Goal: Task Accomplishment & Management: Manage account settings

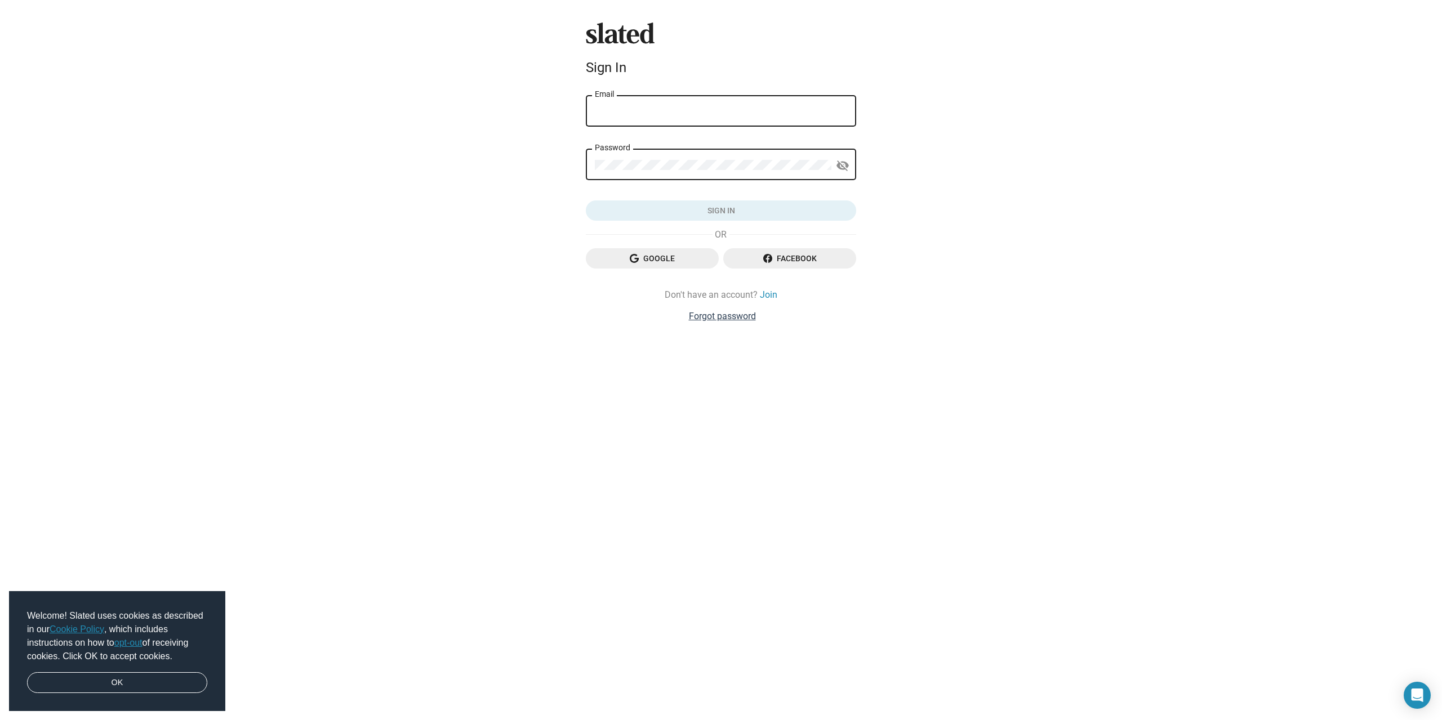
click at [719, 315] on link "Forgot password" at bounding box center [722, 316] width 67 height 12
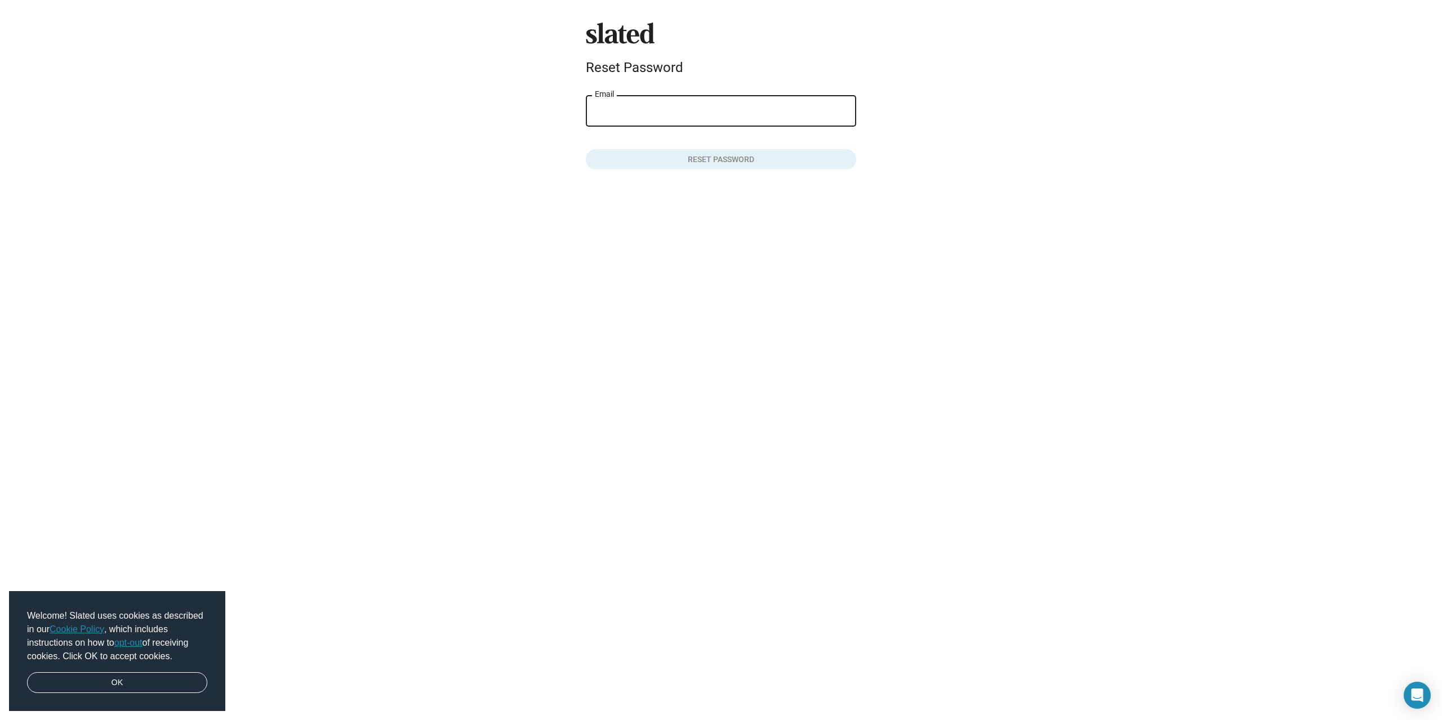
click at [686, 112] on input "Email" at bounding box center [721, 111] width 252 height 10
type input "bojan.gustin@mgfilm.hr"
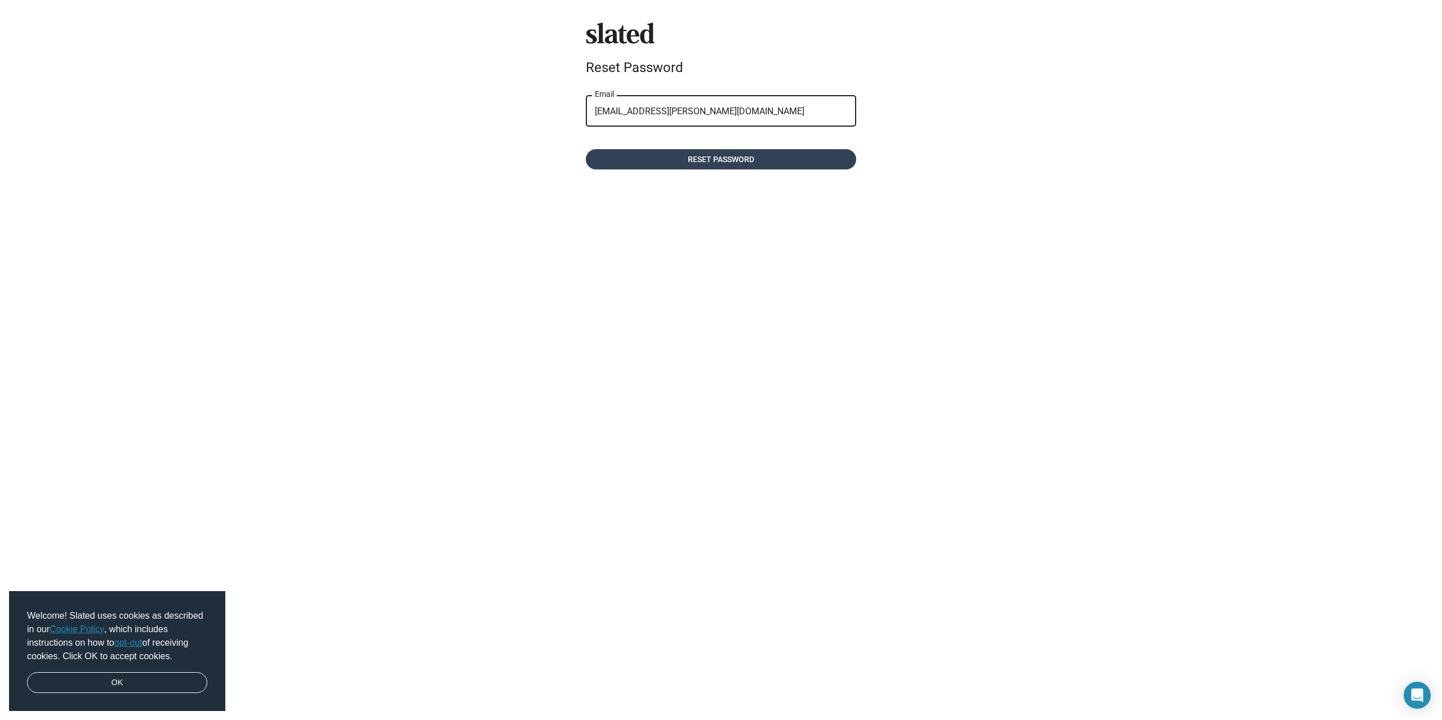
click at [718, 158] on span "Reset password" at bounding box center [721, 159] width 252 height 20
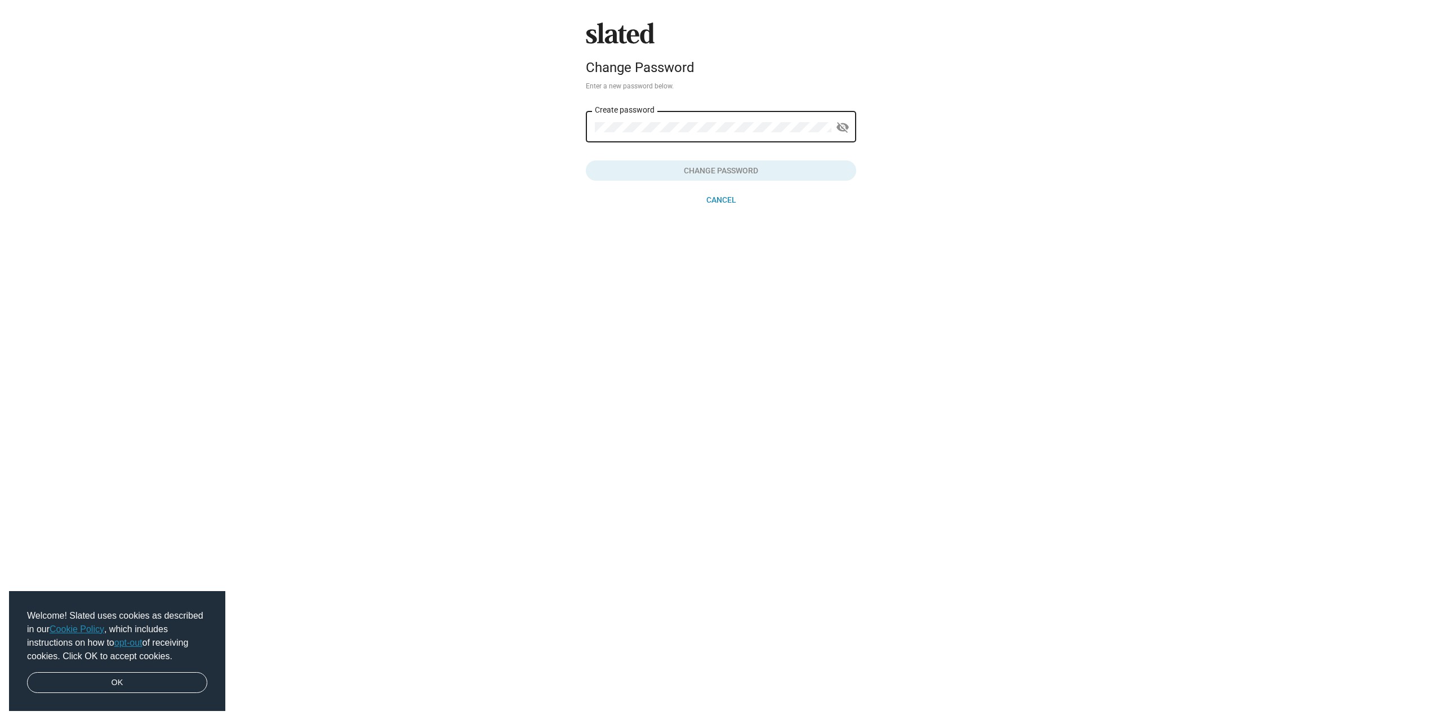
click at [650, 120] on div "Create password" at bounding box center [713, 125] width 237 height 33
click at [754, 170] on span "Change Password" at bounding box center [721, 171] width 252 height 20
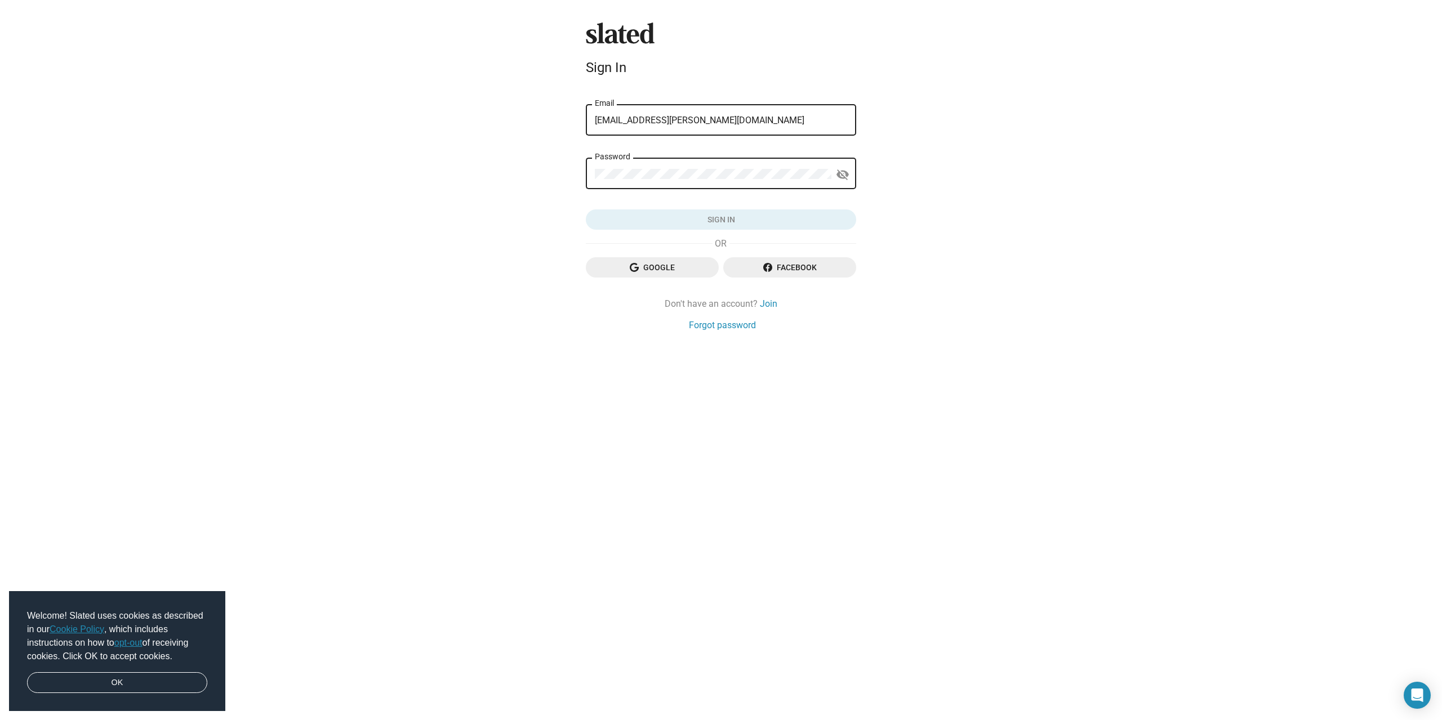
click at [754, 195] on form "check_circle Your password has been updated. Please sign in. bojan.gustin@mgfil…" at bounding box center [721, 157] width 270 height 146
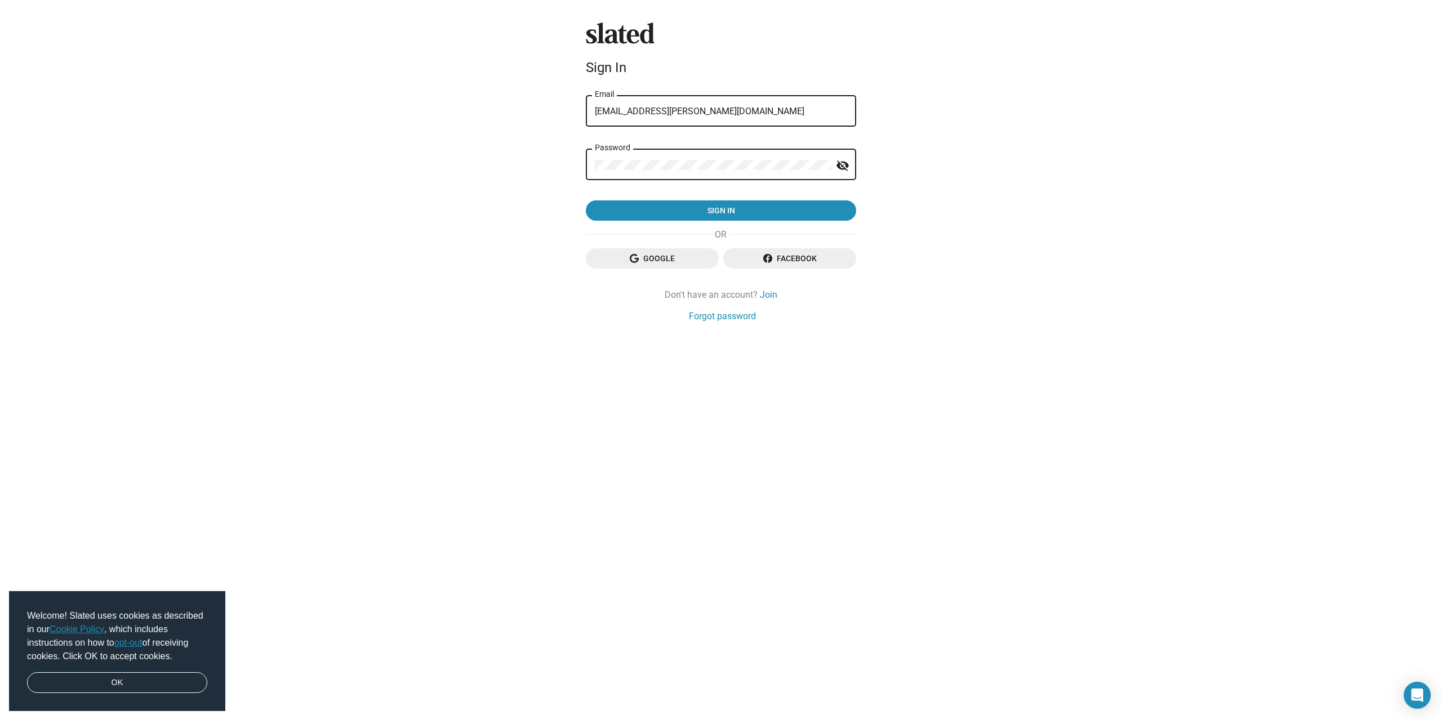
click at [920, 238] on div "Slated Sign In bojan.gustin@mgfilm.hr Email Password visibility_off Sign in Goo…" at bounding box center [721, 360] width 1442 height 720
click at [762, 211] on span "Sign in" at bounding box center [721, 211] width 252 height 20
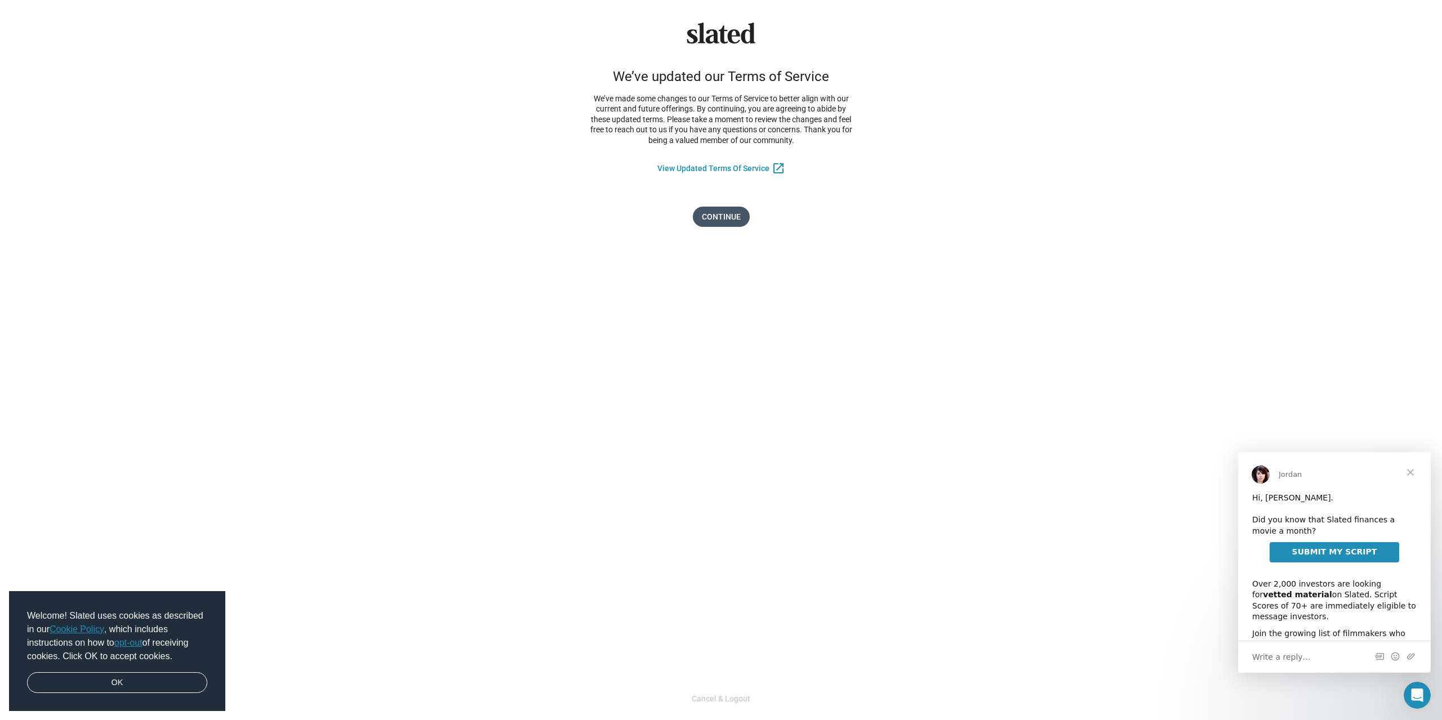
click at [739, 221] on span "Continue" at bounding box center [721, 217] width 39 height 20
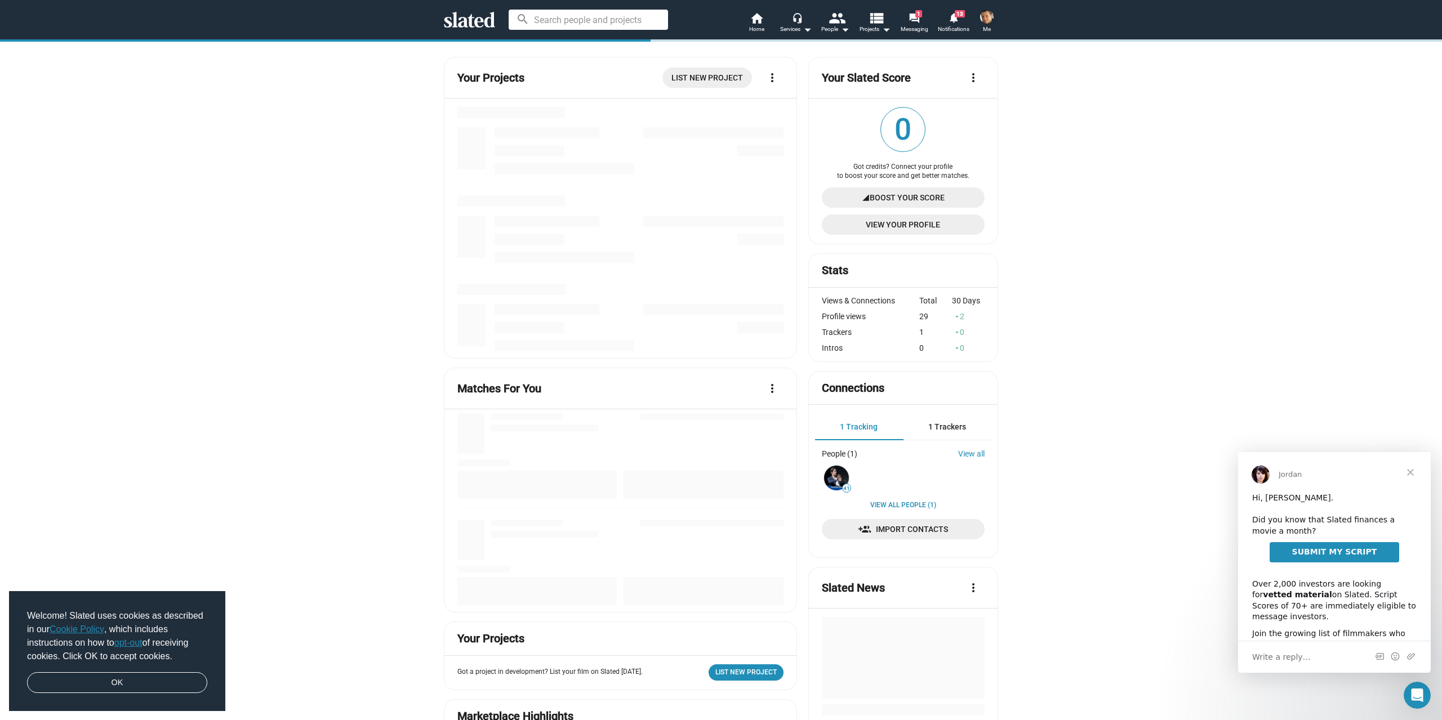
click at [1408, 473] on span "Close" at bounding box center [1410, 472] width 41 height 41
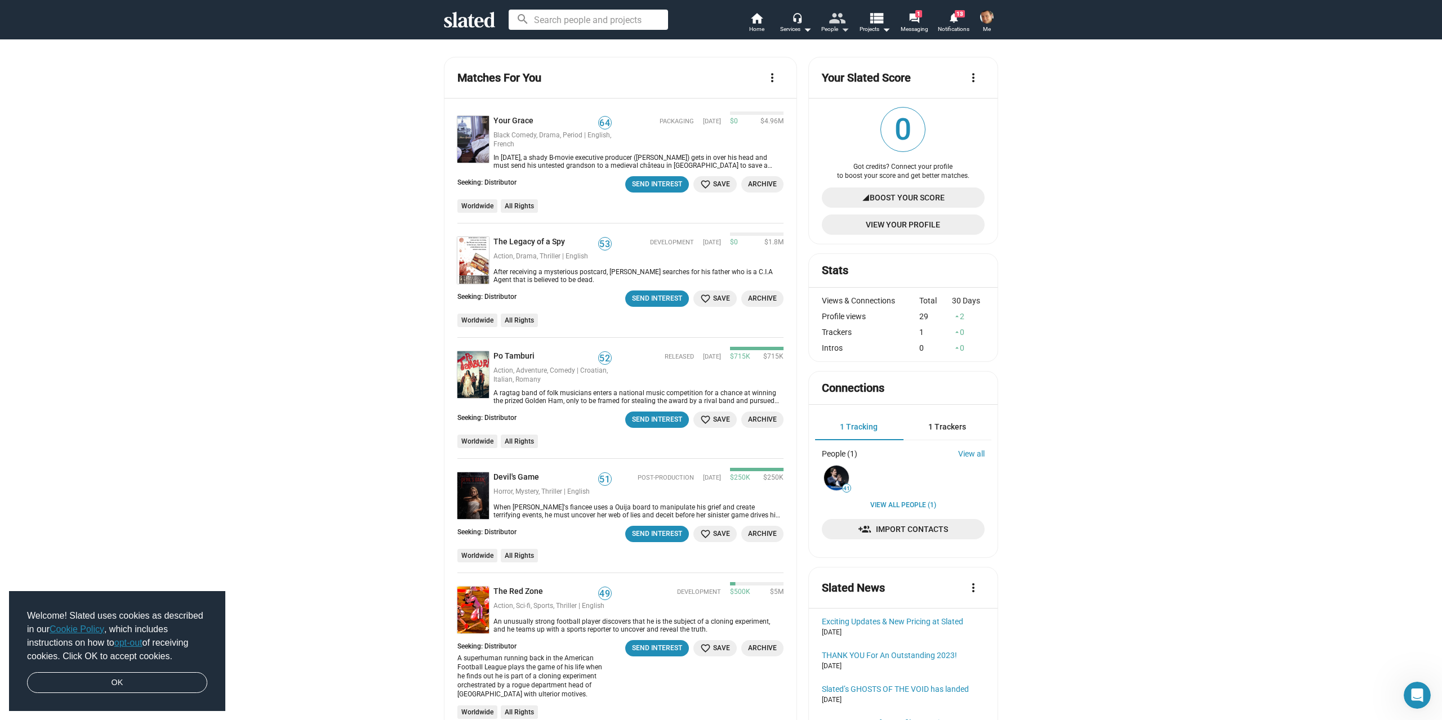
click at [845, 28] on mat-icon "arrow_drop_down" at bounding box center [845, 30] width 14 height 14
click at [879, 23] on div at bounding box center [721, 360] width 1442 height 720
click at [879, 25] on mat-icon "view_list" at bounding box center [876, 18] width 16 height 16
click at [840, 70] on link "Active Projects" at bounding box center [843, 68] width 101 height 18
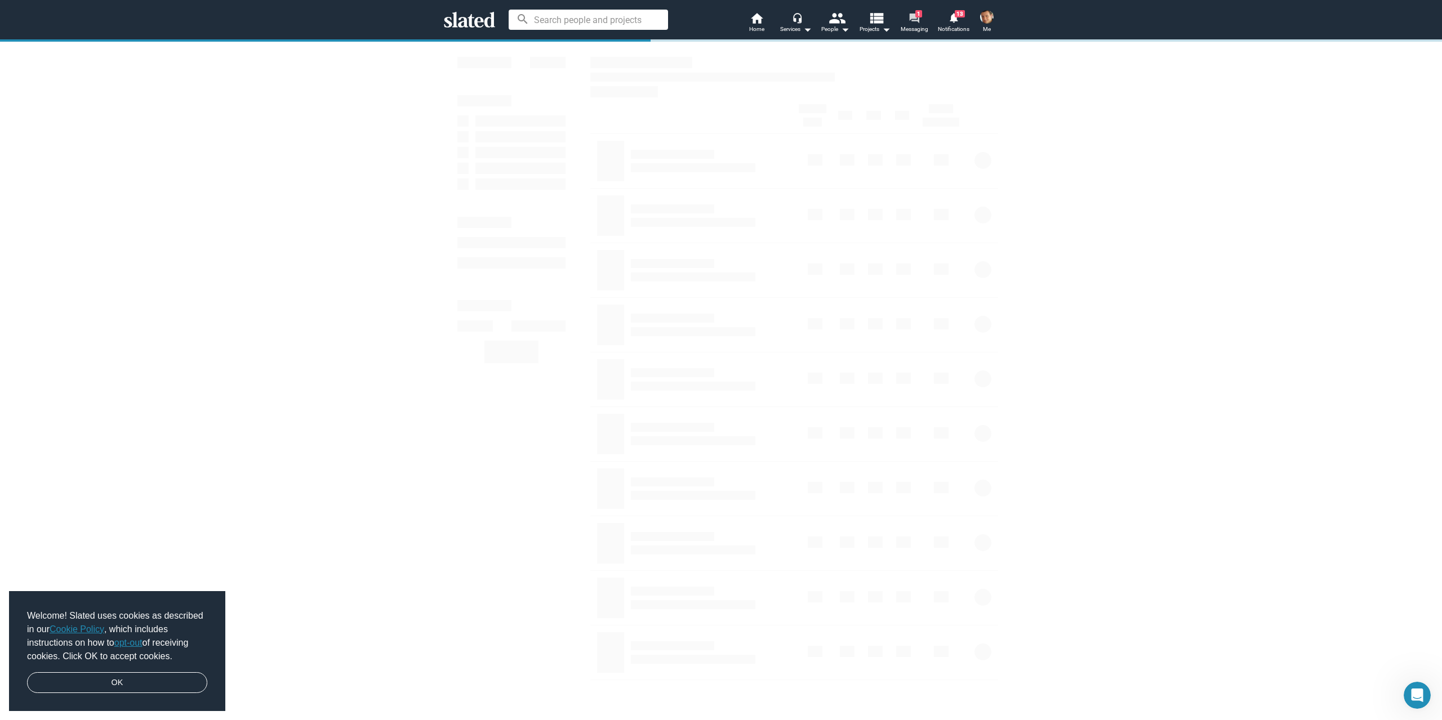
click at [911, 25] on span "Messaging" at bounding box center [915, 30] width 28 height 14
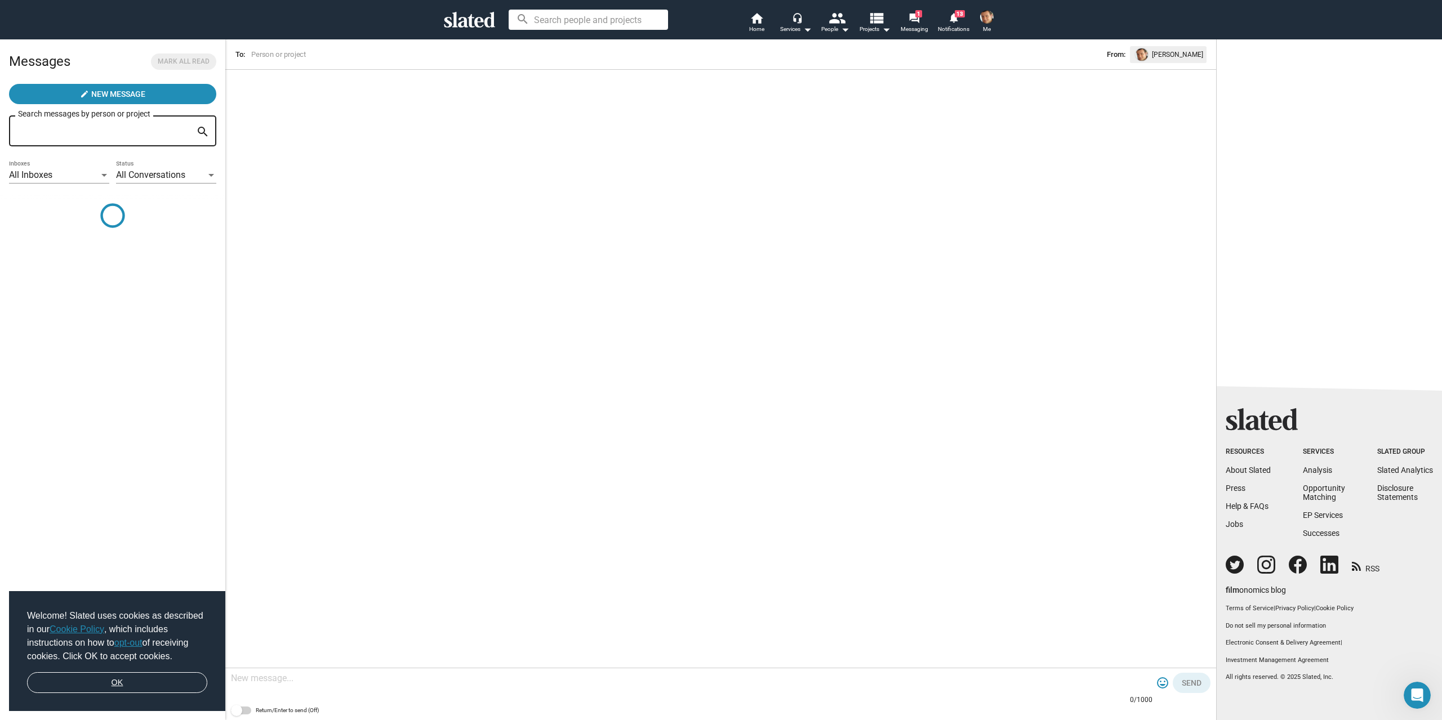
click at [108, 677] on link "OK" at bounding box center [117, 683] width 180 height 21
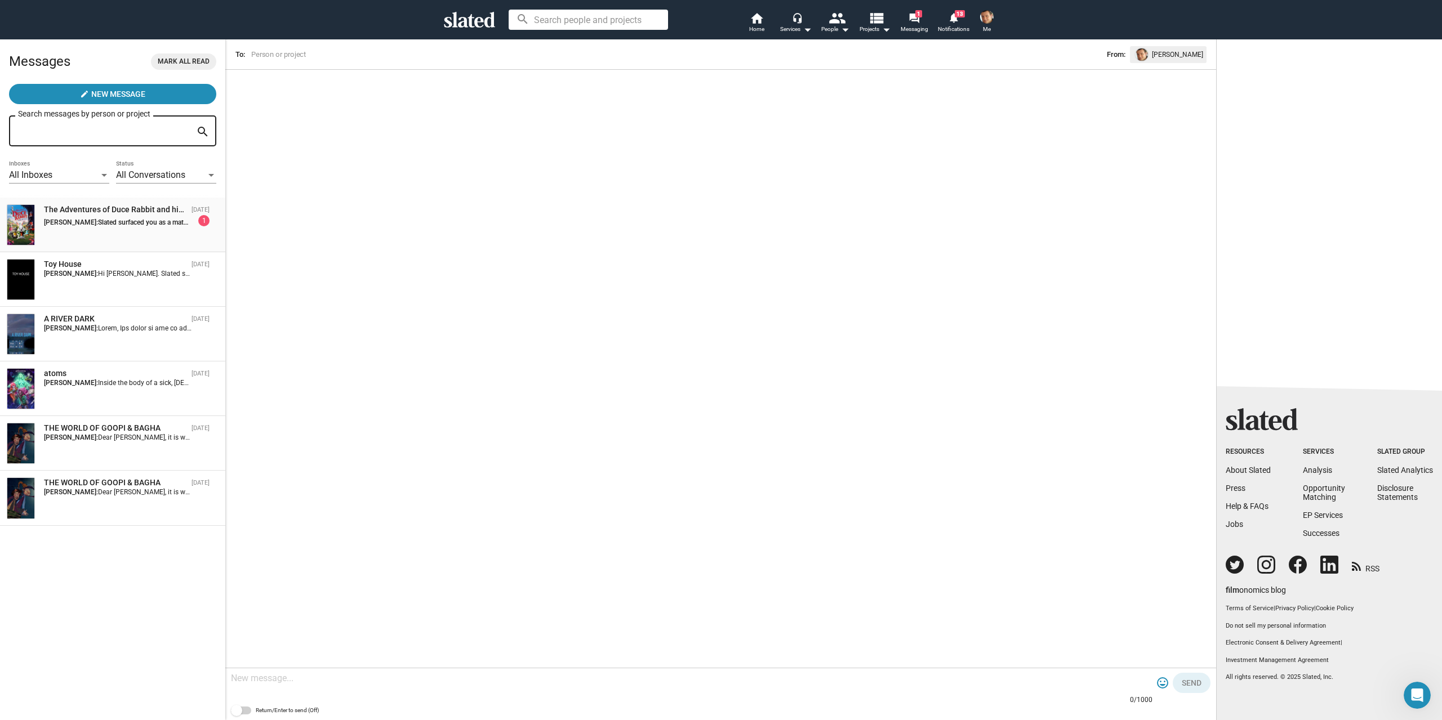
click at [121, 239] on div "The Adventures of Duce Rabbit and his Friends Jun 16 Bojan Gustin: Slated surfa…" at bounding box center [113, 224] width 212 height 41
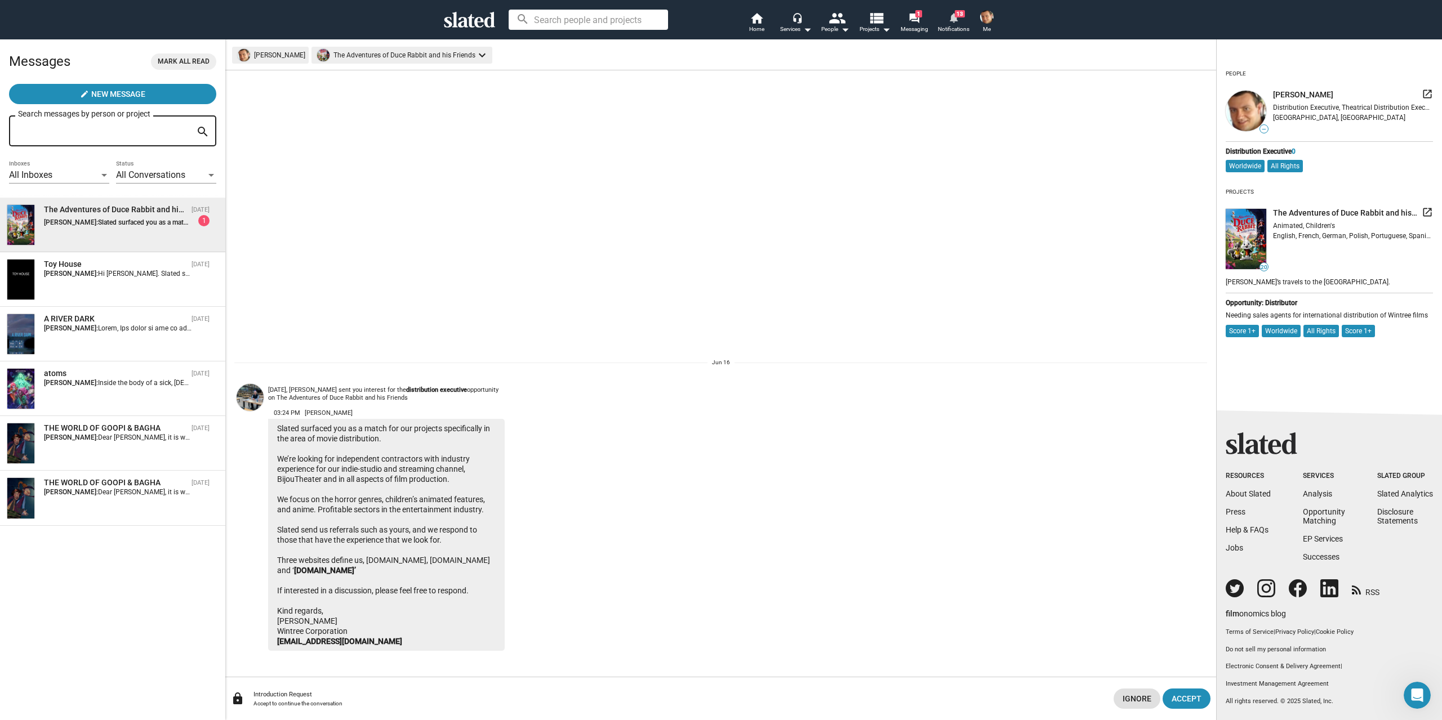
click at [956, 21] on mat-icon "notifications" at bounding box center [953, 17] width 11 height 11
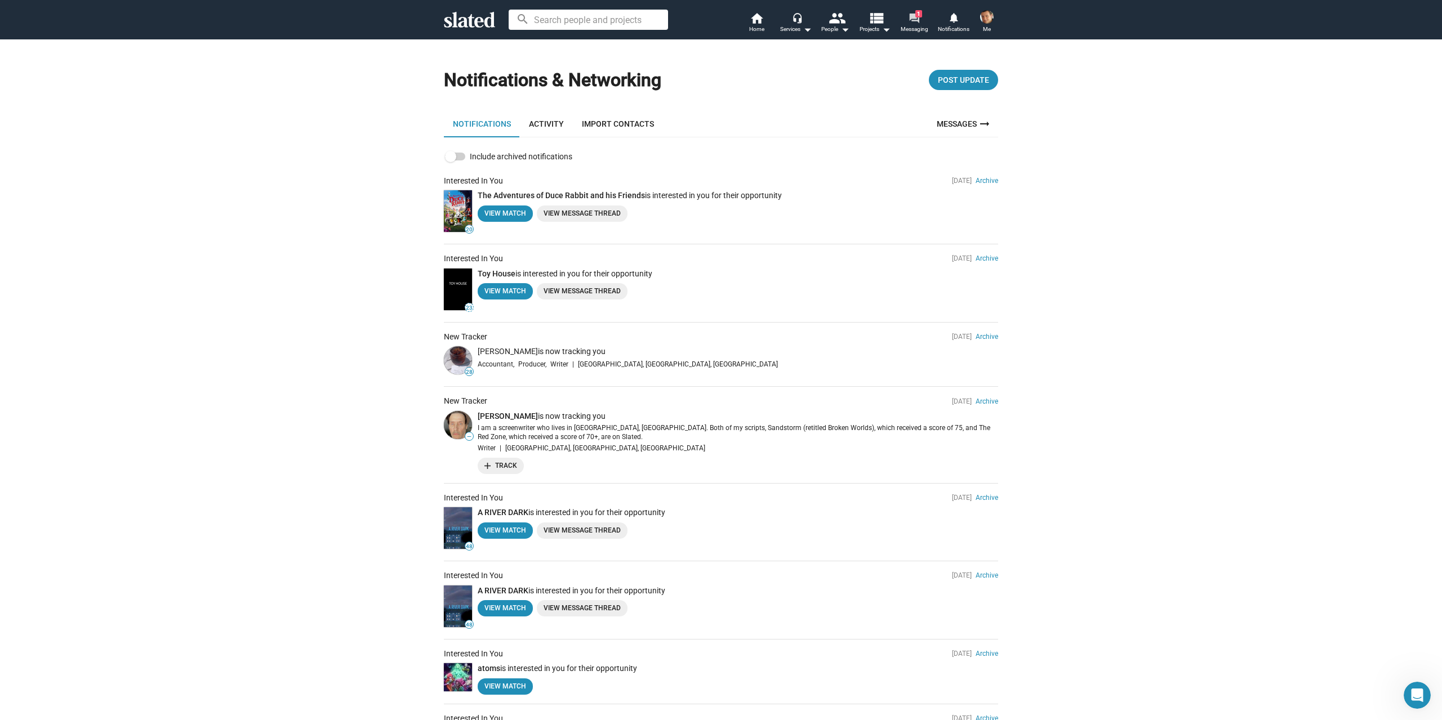
click at [912, 22] on mat-icon "forum" at bounding box center [913, 17] width 11 height 11
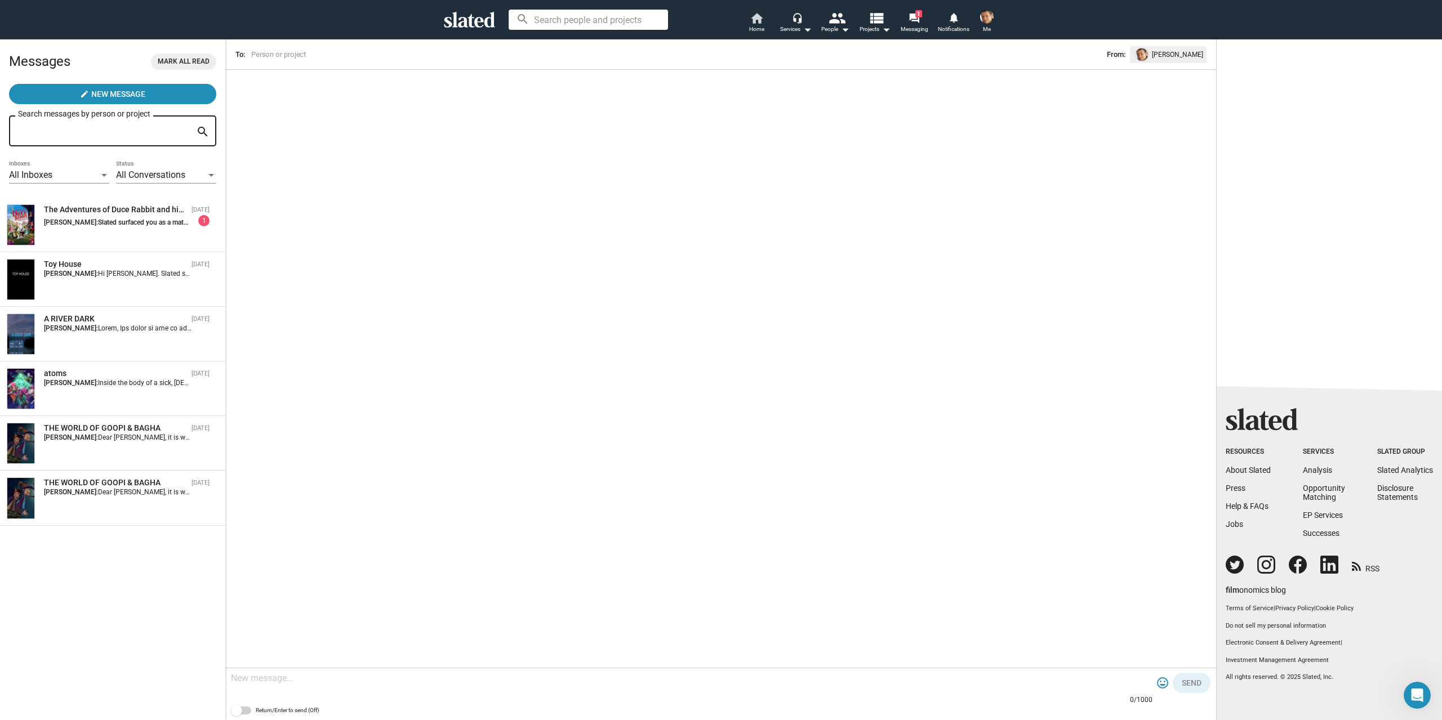
click at [754, 26] on span "Home" at bounding box center [756, 30] width 15 height 14
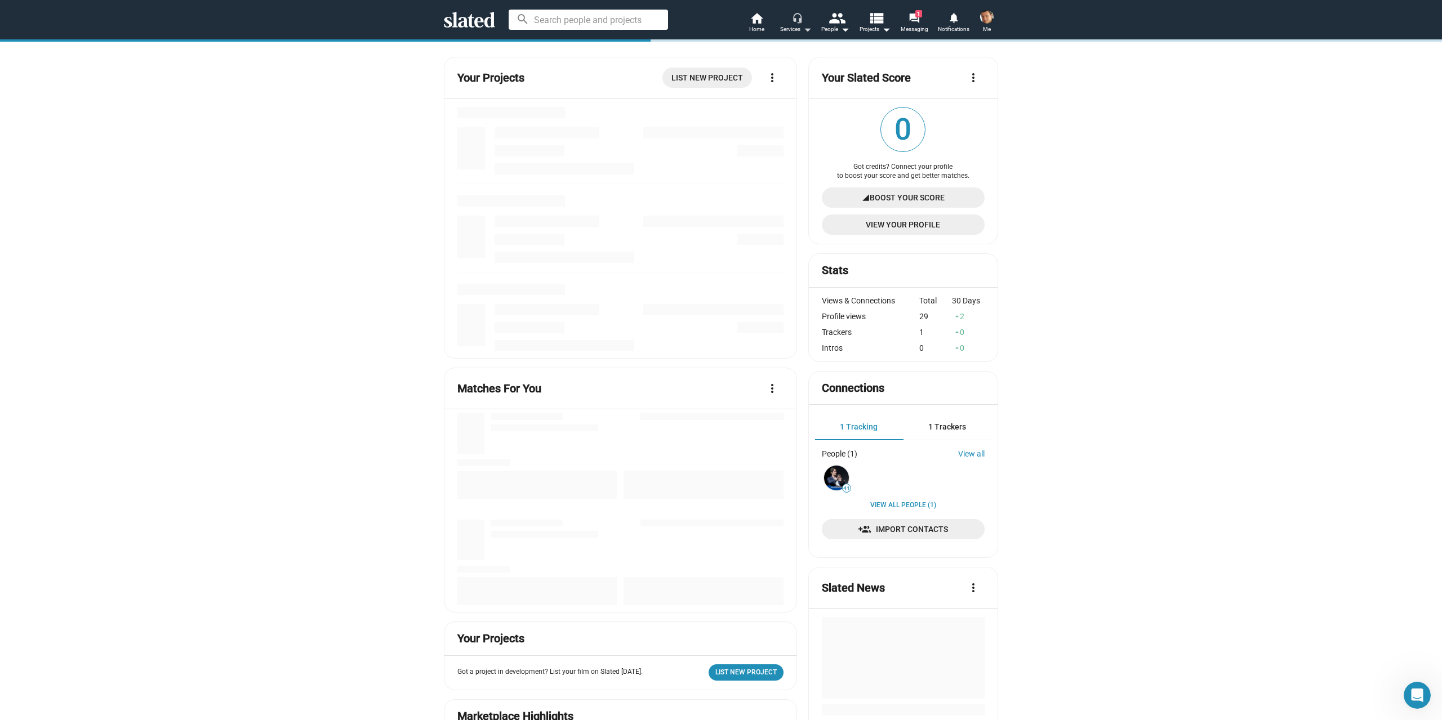
click at [795, 29] on div "Services arrow_drop_down" at bounding box center [796, 30] width 32 height 14
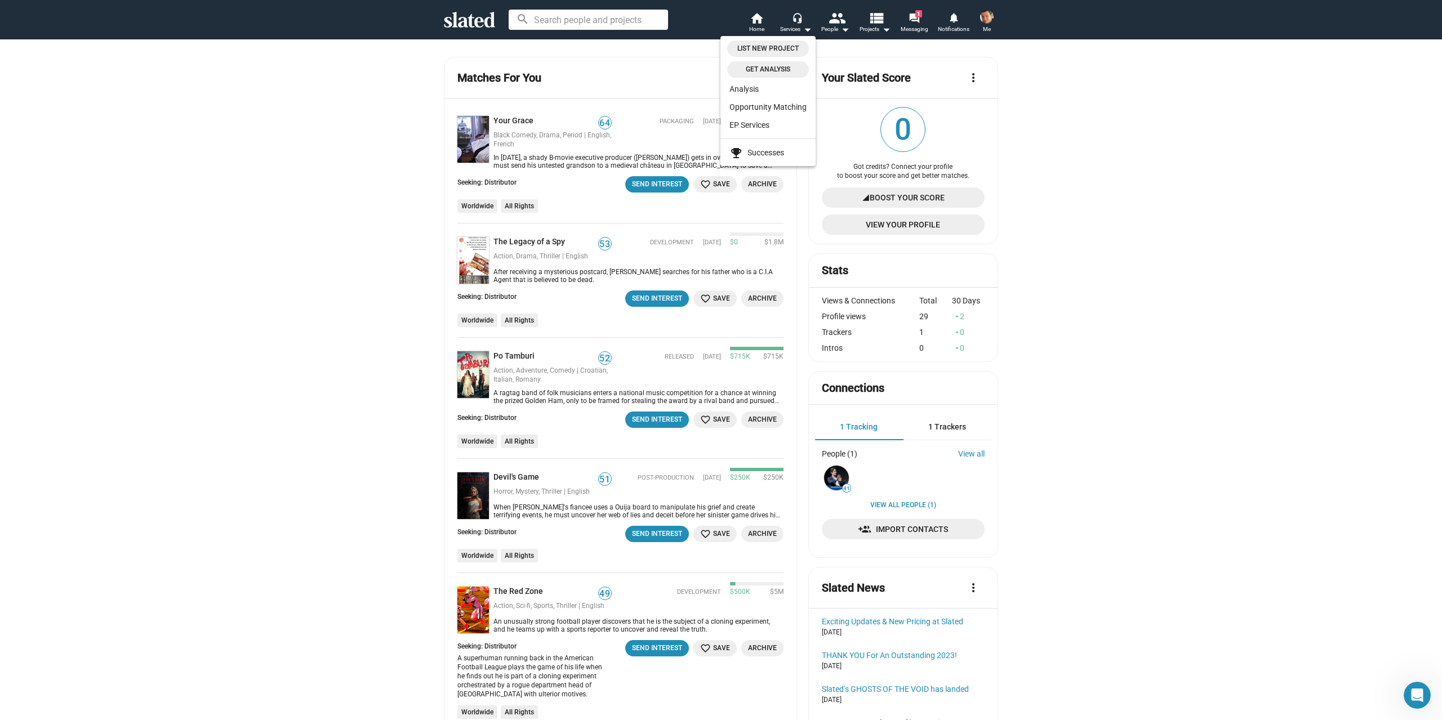
click at [380, 190] on div at bounding box center [721, 360] width 1442 height 720
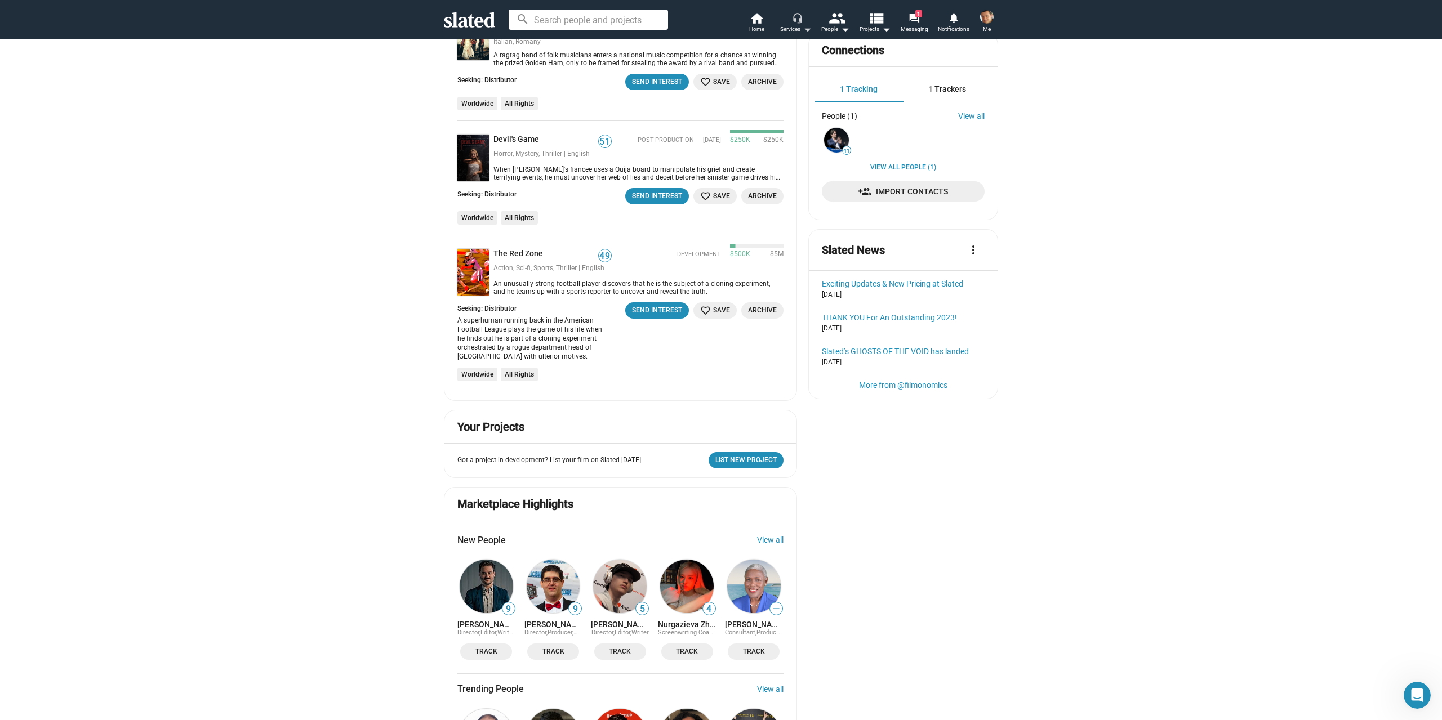
scroll to position [113, 0]
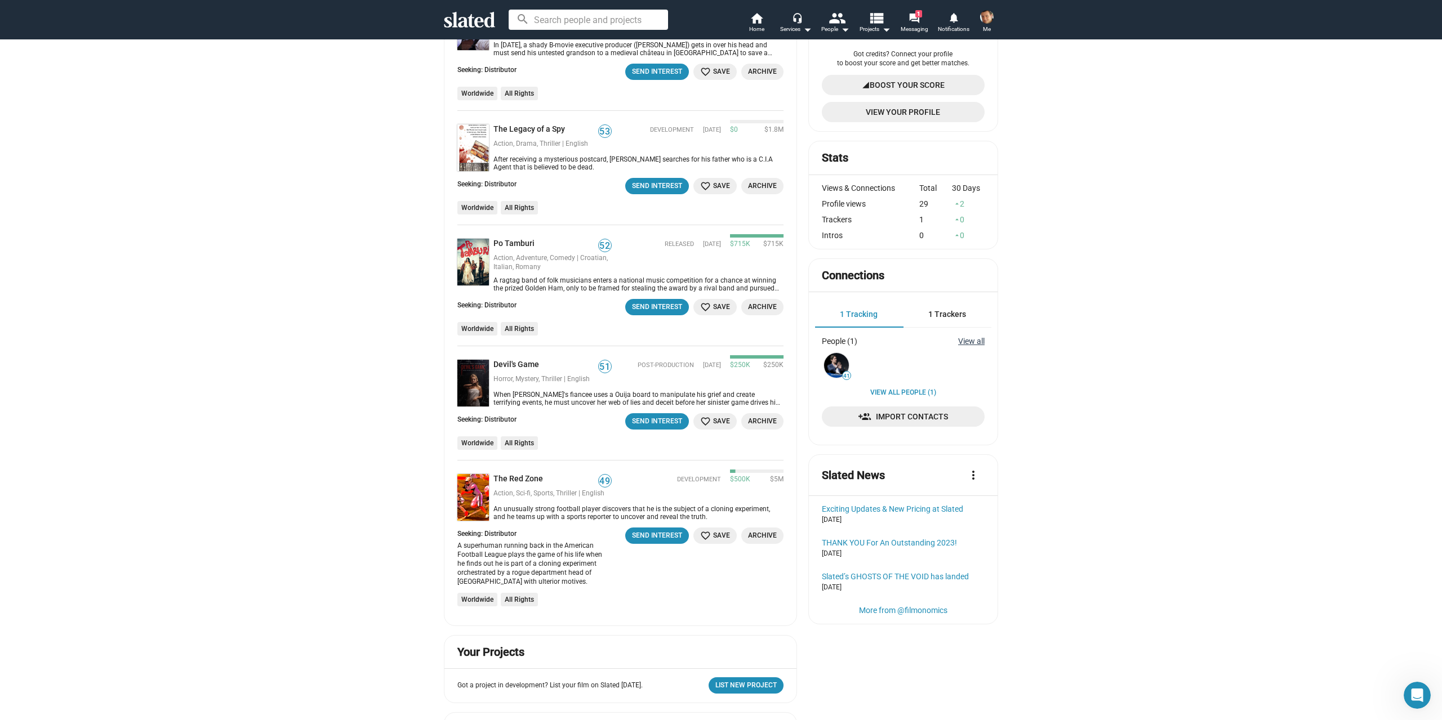
click at [961, 342] on link "View all" at bounding box center [971, 341] width 26 height 9
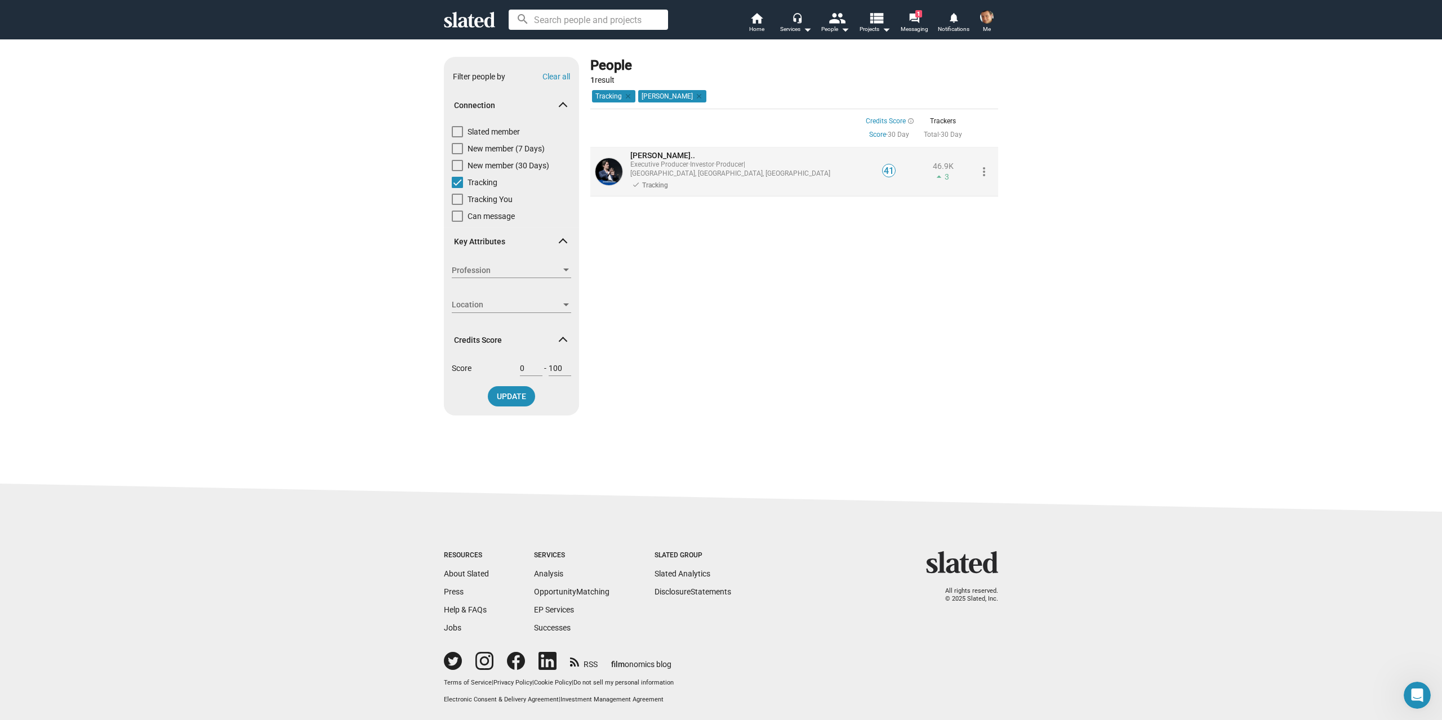
click at [654, 155] on span "Stephan P..." at bounding box center [662, 155] width 65 height 9
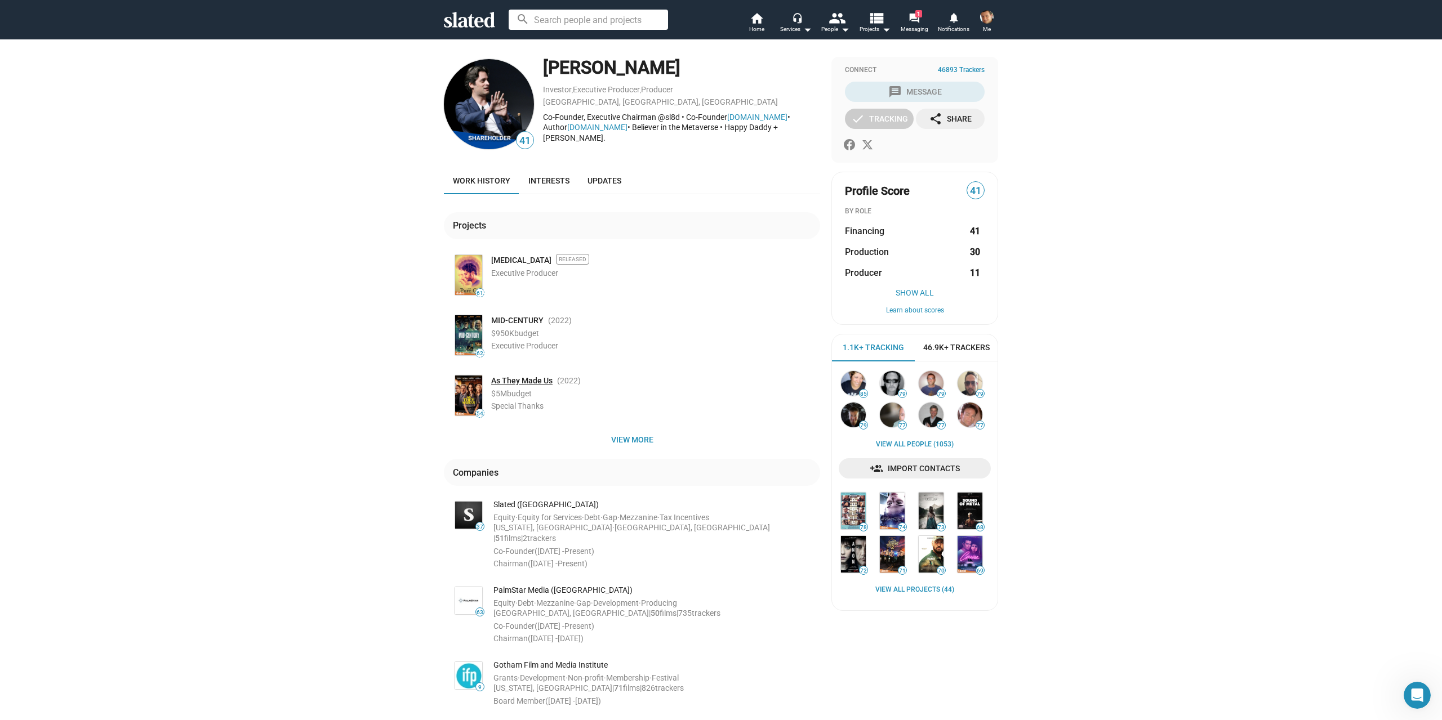
click at [522, 378] on link "As They Made Us" at bounding box center [521, 381] width 61 height 11
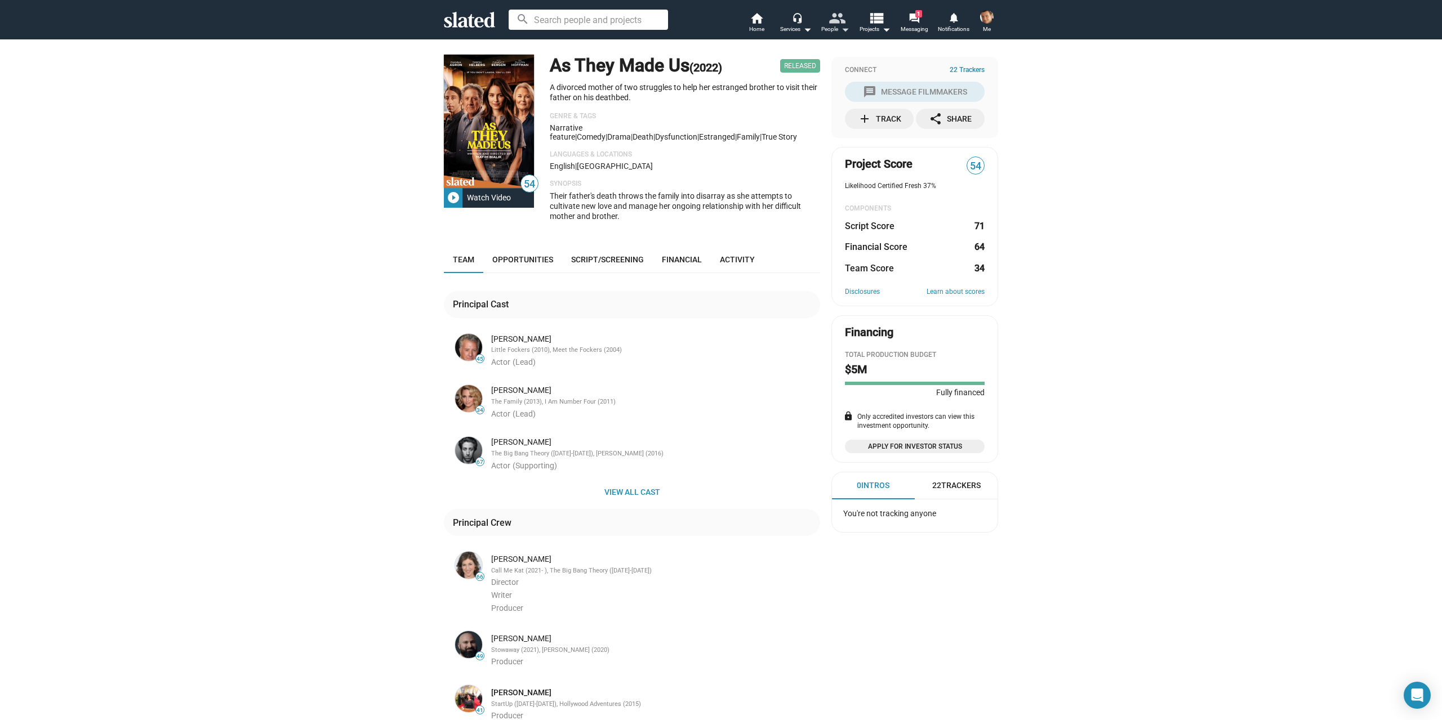
click at [831, 28] on div "People arrow_drop_down" at bounding box center [835, 30] width 28 height 14
click at [768, 48] on link "All People" at bounding box center [789, 50] width 131 height 18
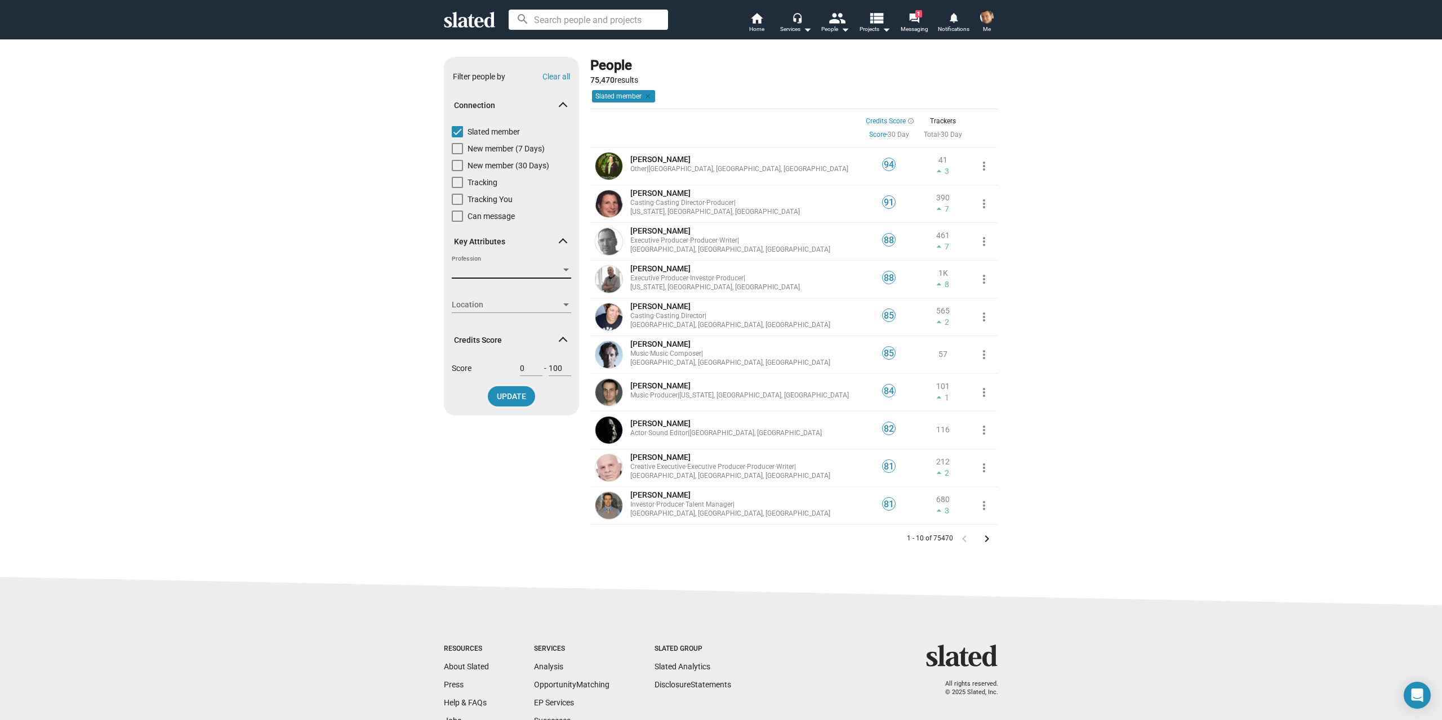
click at [486, 265] on span "Profession" at bounding box center [506, 271] width 109 height 12
click at [456, 250] on input at bounding box center [496, 246] width 142 height 26
type input "sale"
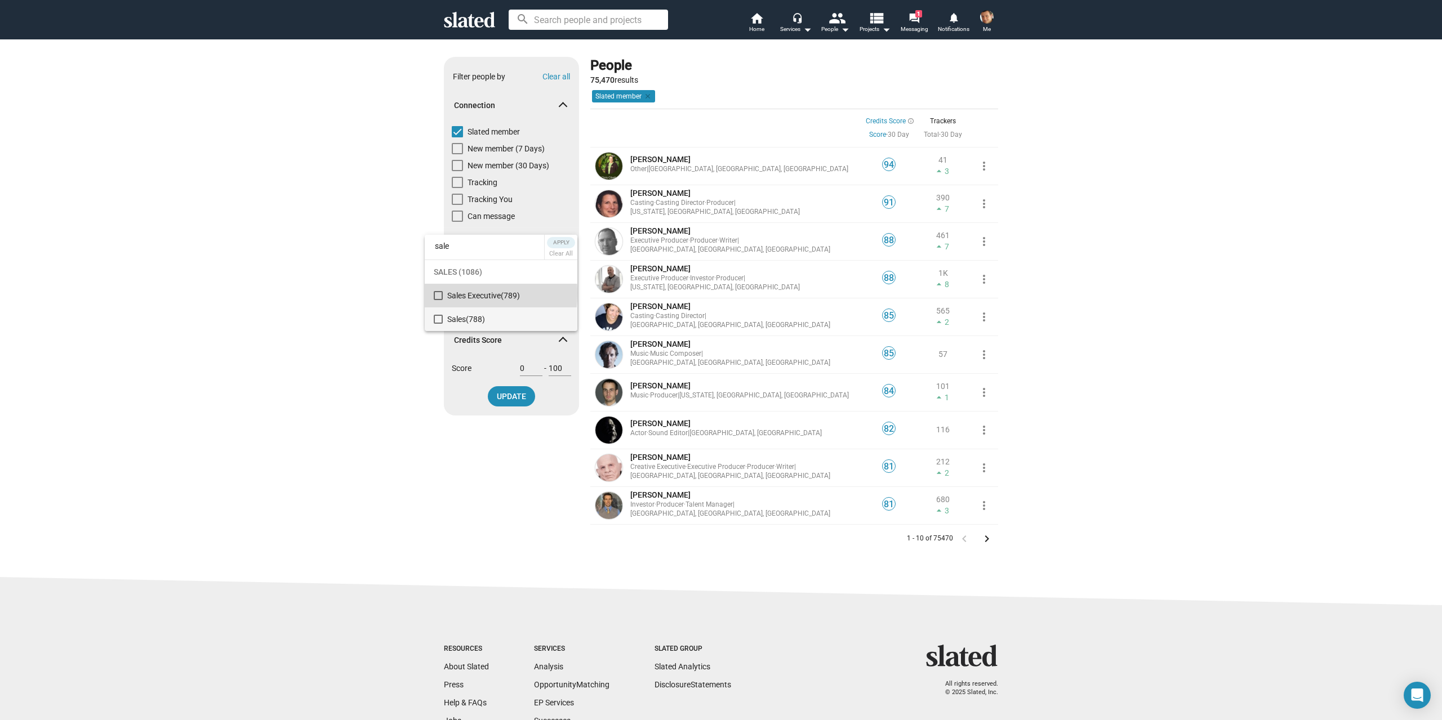
click at [438, 293] on mat-pseudo-checkbox at bounding box center [438, 295] width 9 height 9
click at [440, 318] on mat-pseudo-checkbox at bounding box center [438, 319] width 9 height 9
click at [563, 239] on span "Apply" at bounding box center [561, 242] width 20 height 11
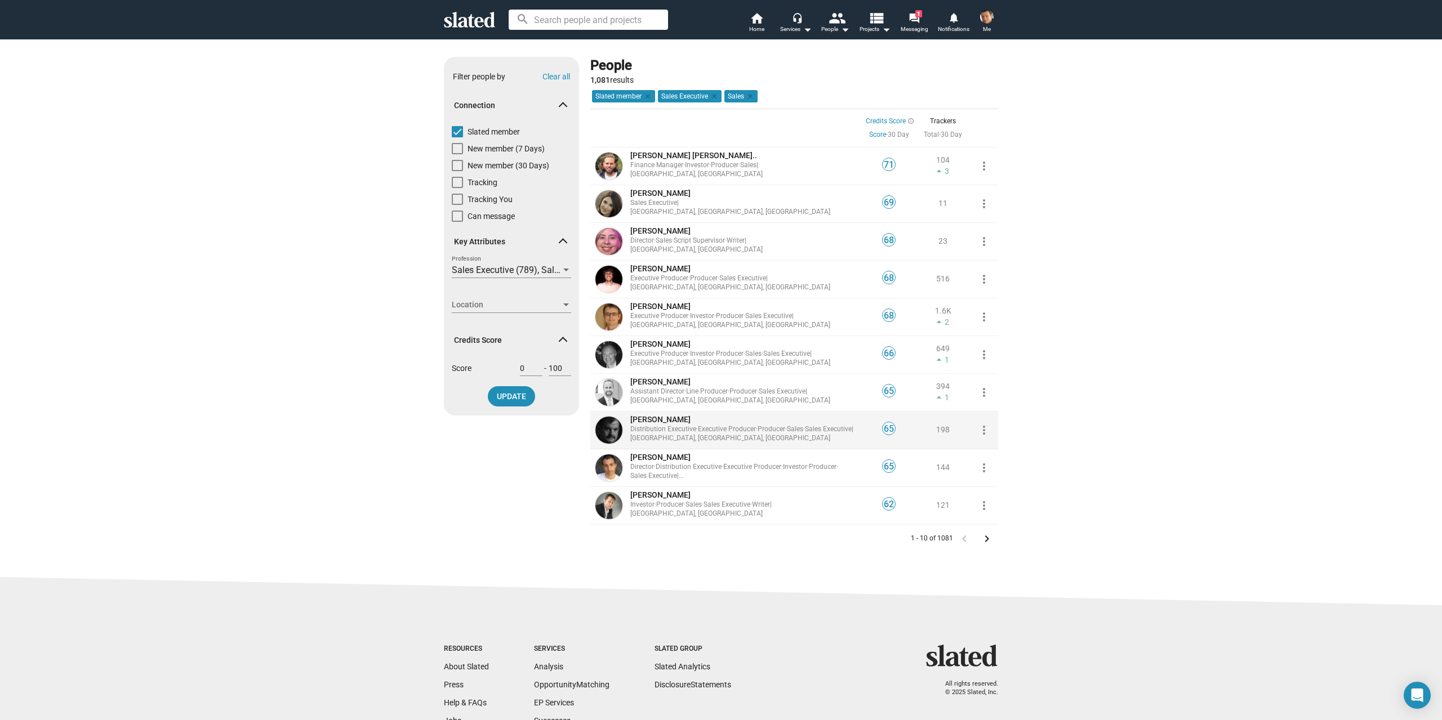
scroll to position [56, 0]
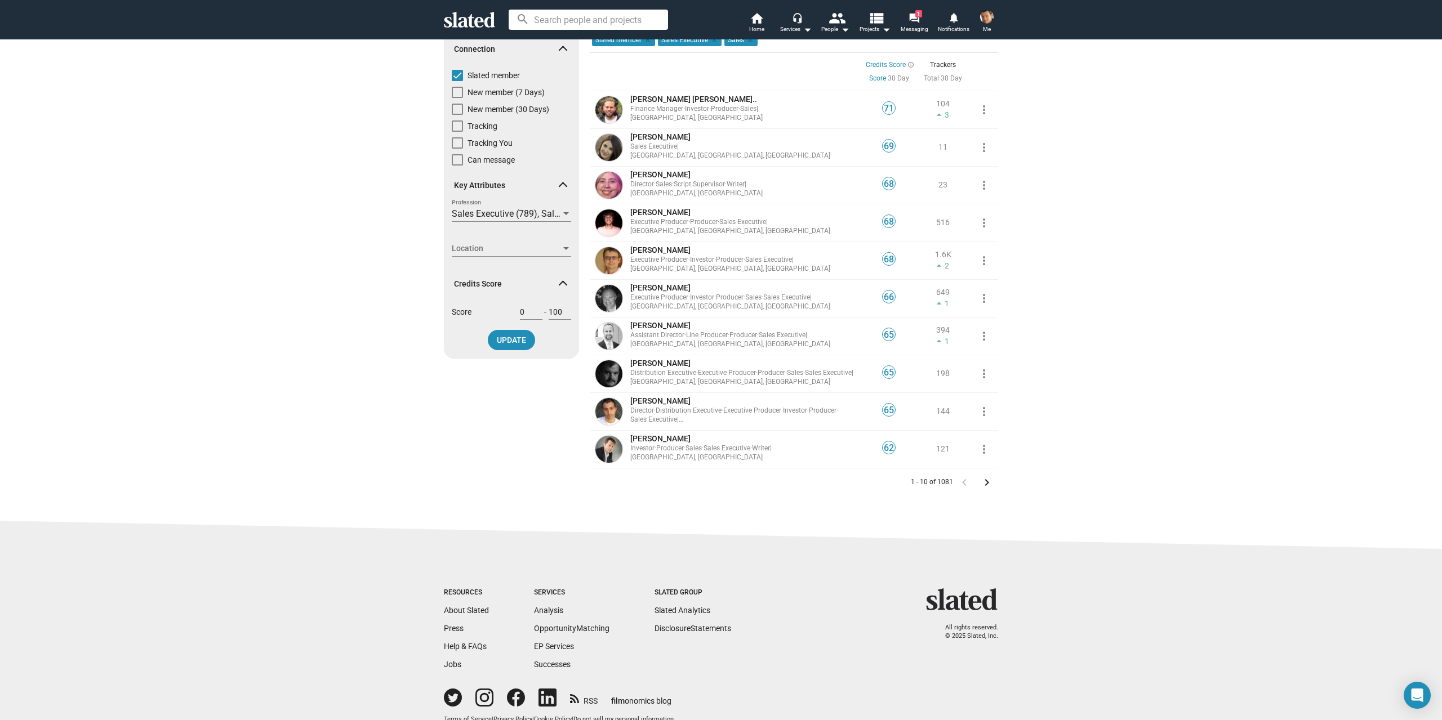
click at [564, 244] on div "Location" at bounding box center [511, 249] width 119 height 10
click at [481, 275] on span "Los Angeles, CA, US (372)" at bounding box center [519, 274] width 144 height 24
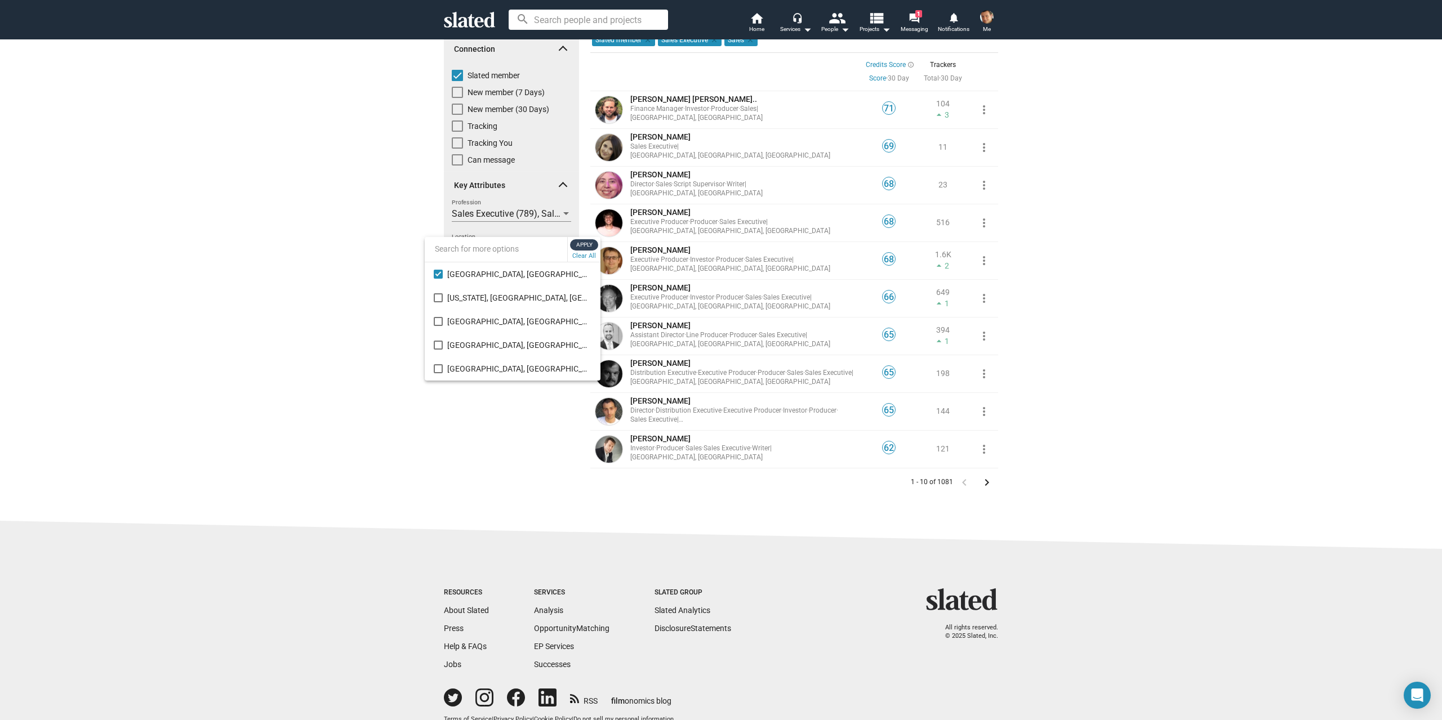
click at [587, 245] on span "Apply" at bounding box center [584, 244] width 20 height 11
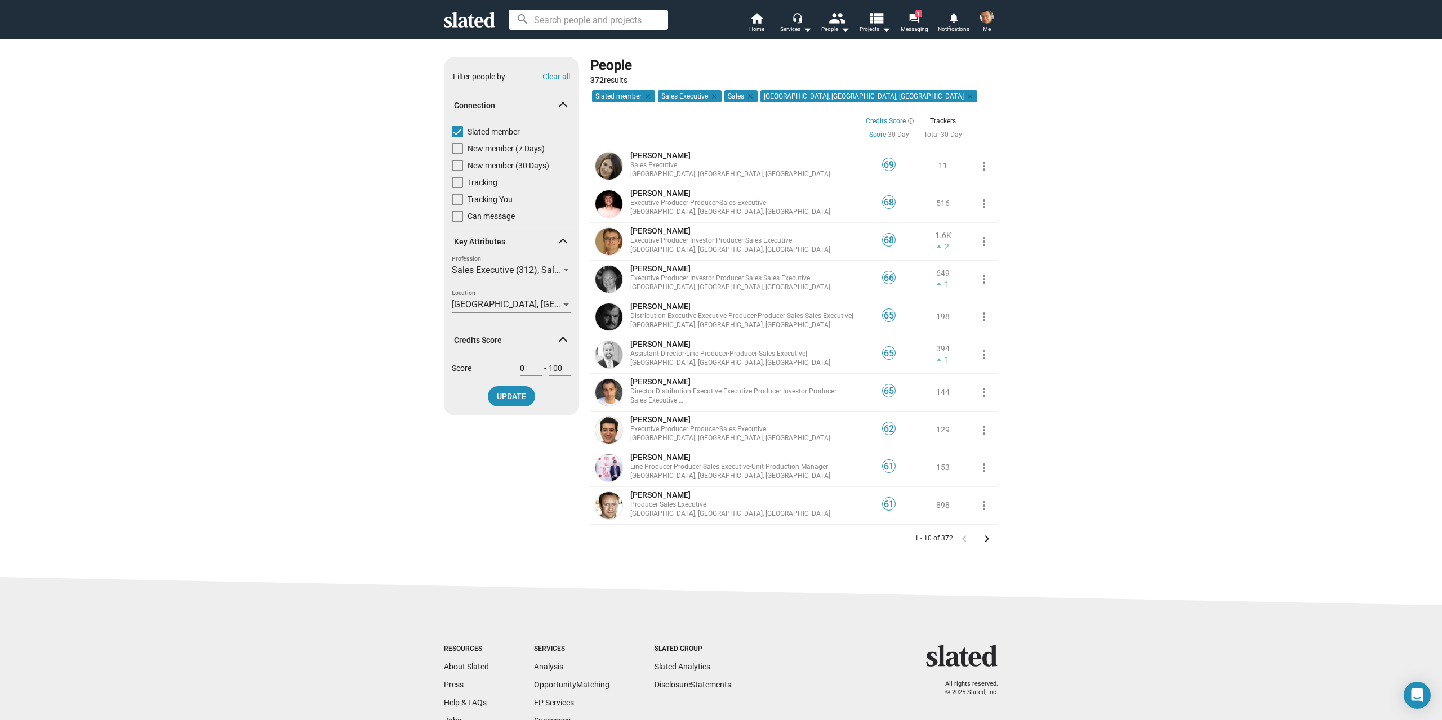
click at [985, 532] on mat-icon "keyboard_arrow_right" at bounding box center [987, 539] width 14 height 14
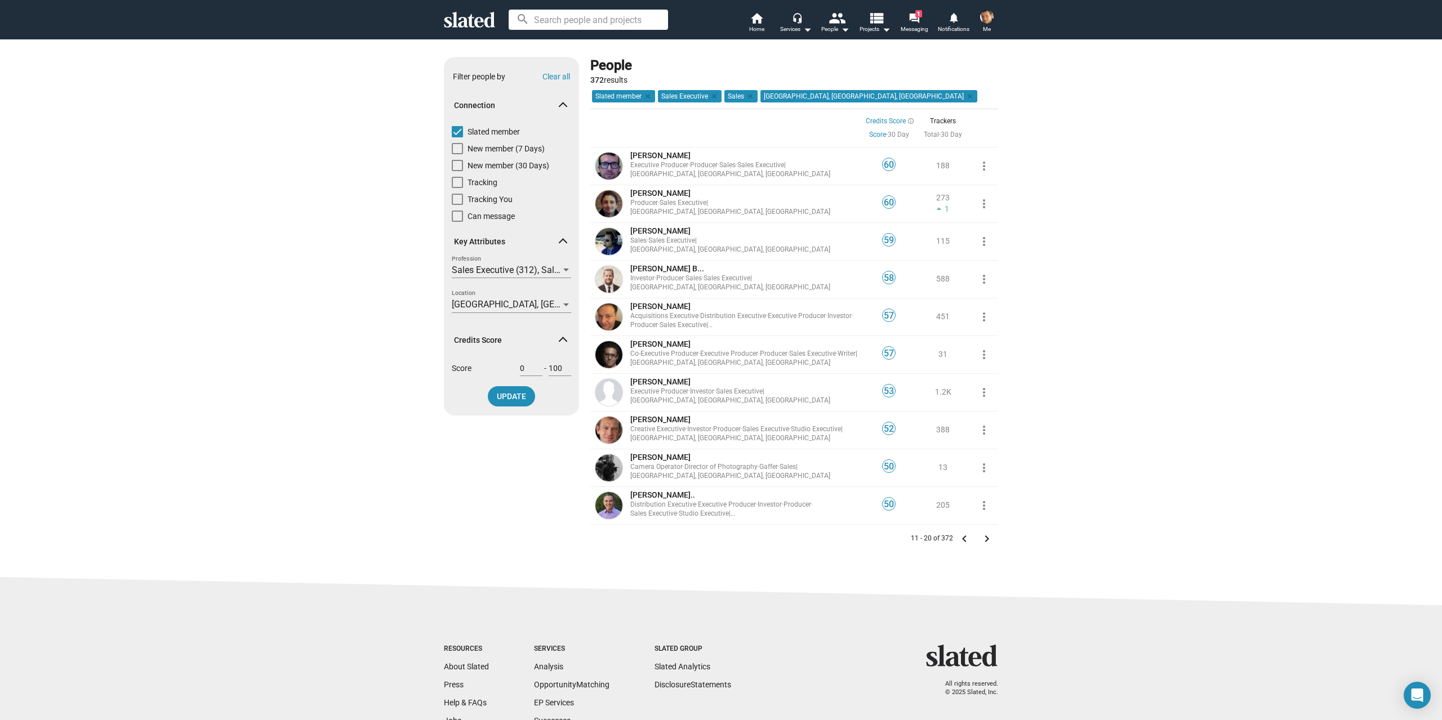
click at [483, 24] on icon at bounding box center [469, 20] width 51 height 16
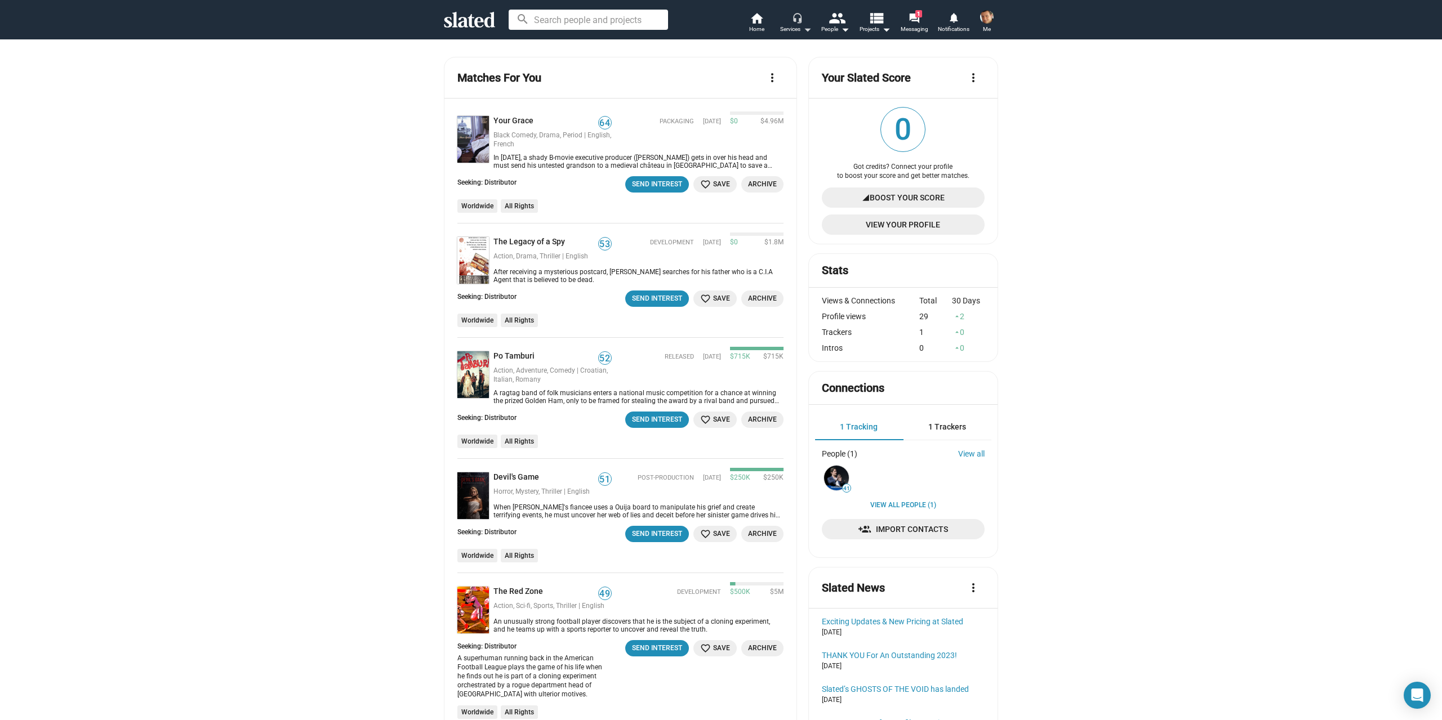
click at [797, 29] on div "Services arrow_drop_down" at bounding box center [796, 30] width 32 height 14
click at [837, 29] on div at bounding box center [721, 360] width 1442 height 720
click at [840, 29] on mat-icon "arrow_drop_down" at bounding box center [845, 30] width 14 height 14
click at [883, 26] on div at bounding box center [721, 360] width 1442 height 720
click at [883, 26] on mat-icon "view_list" at bounding box center [876, 18] width 16 height 16
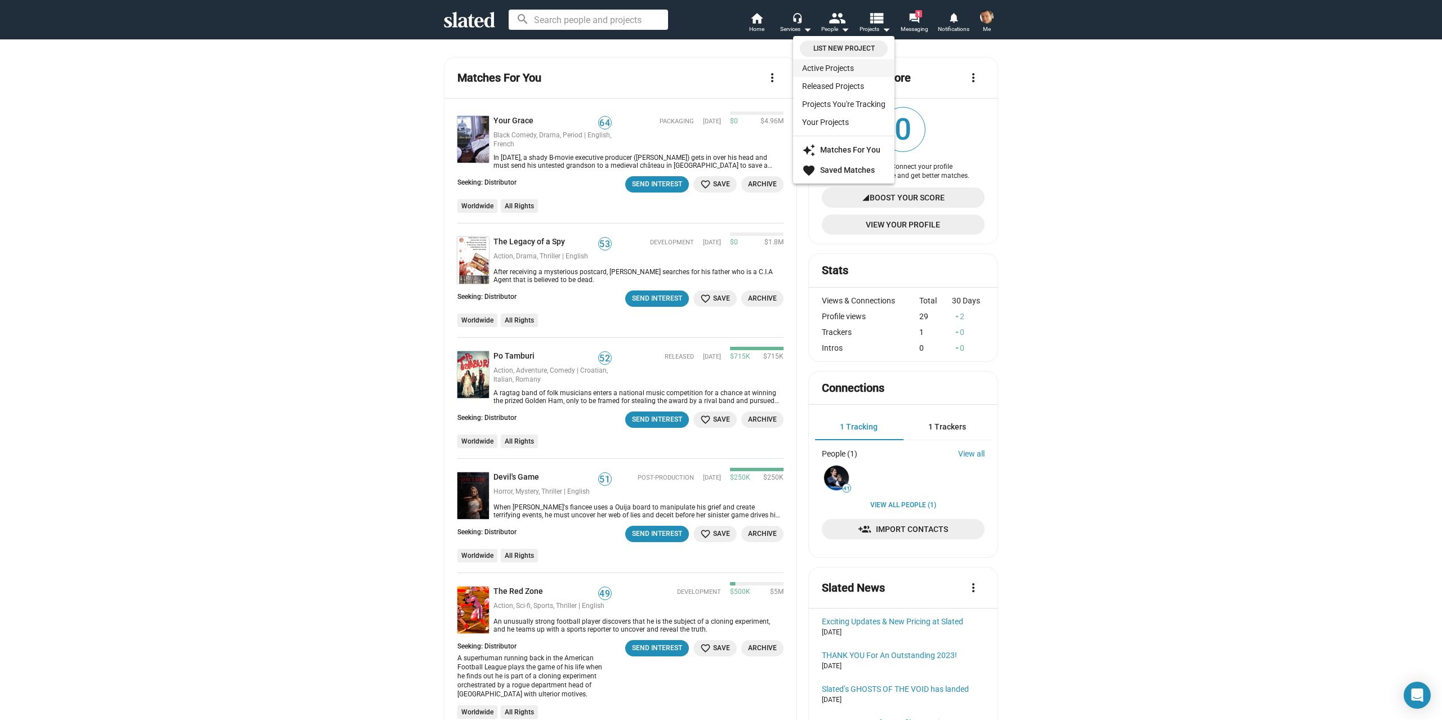
click at [845, 68] on link "Active Projects" at bounding box center [843, 68] width 101 height 18
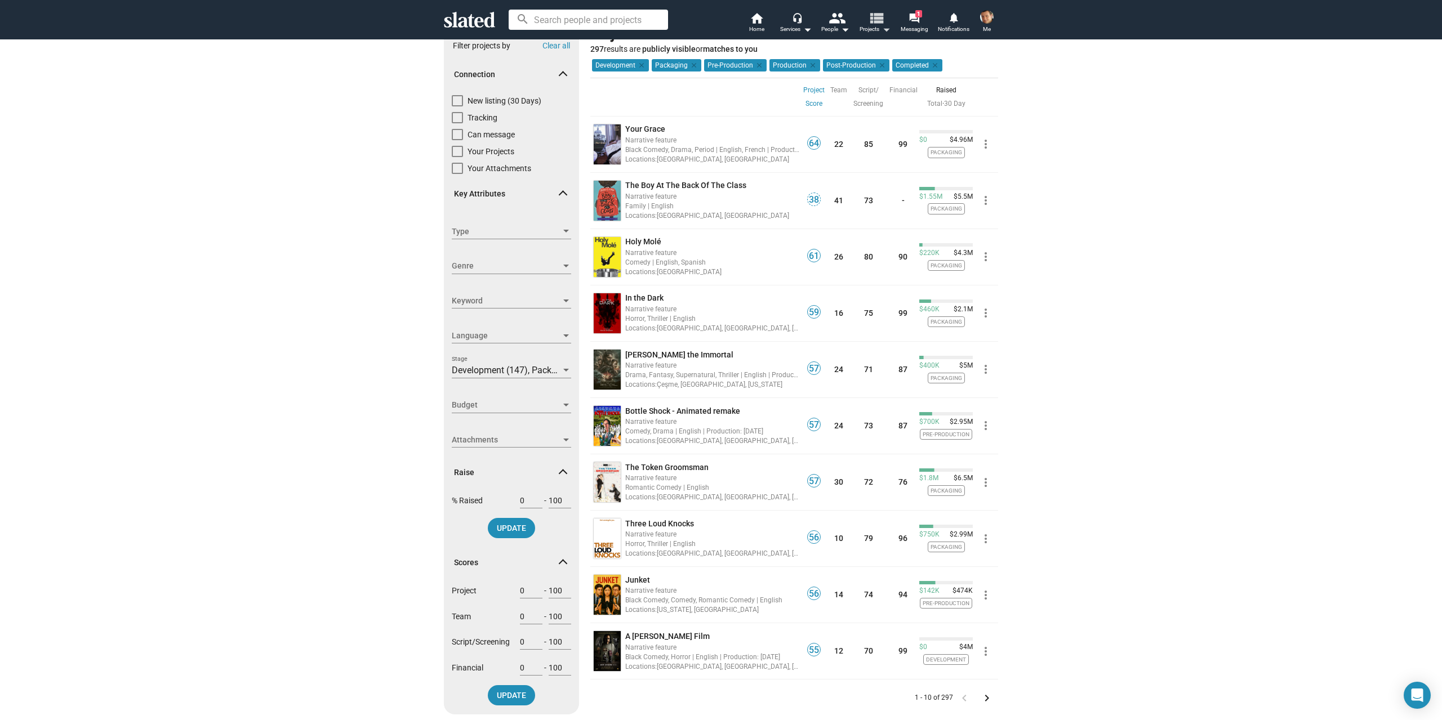
scroll to position [56, 0]
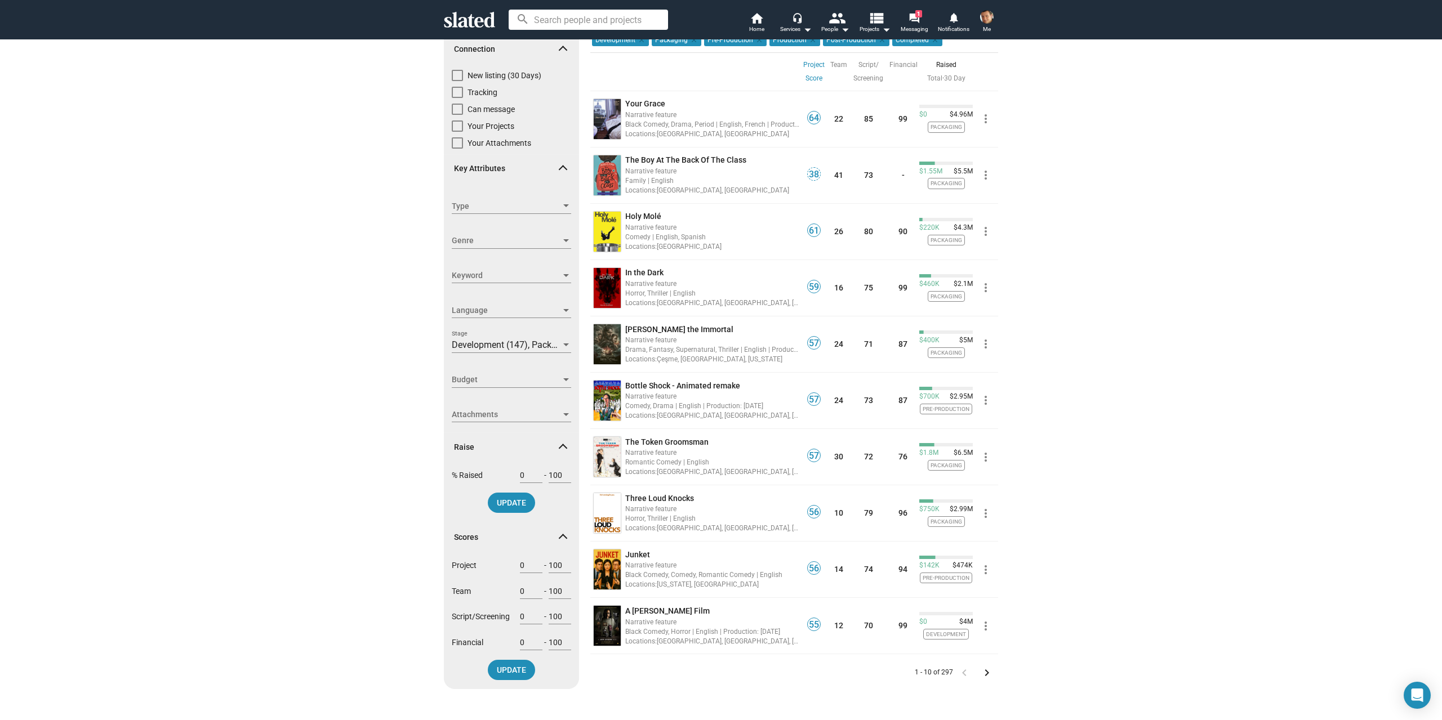
click at [474, 203] on span "Type" at bounding box center [506, 207] width 109 height 12
click at [379, 215] on div at bounding box center [721, 360] width 1442 height 720
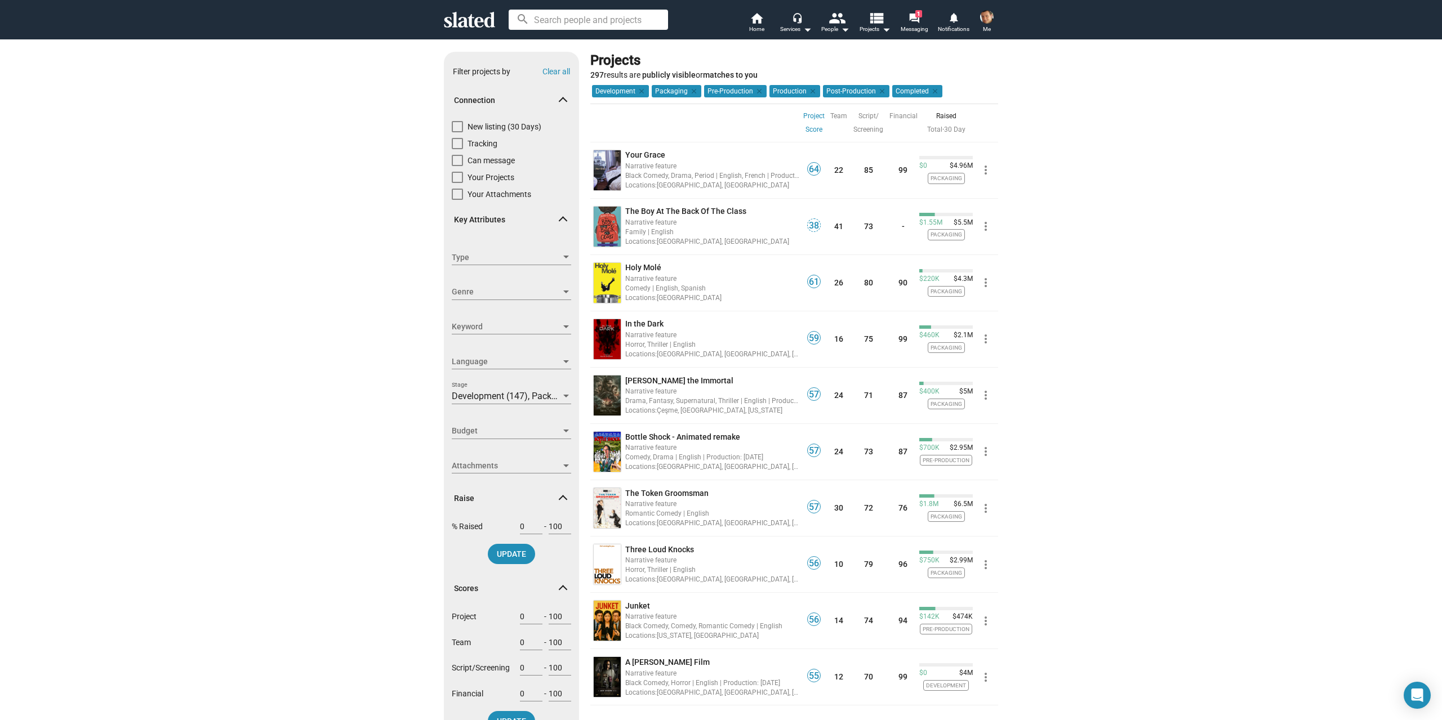
scroll to position [0, 0]
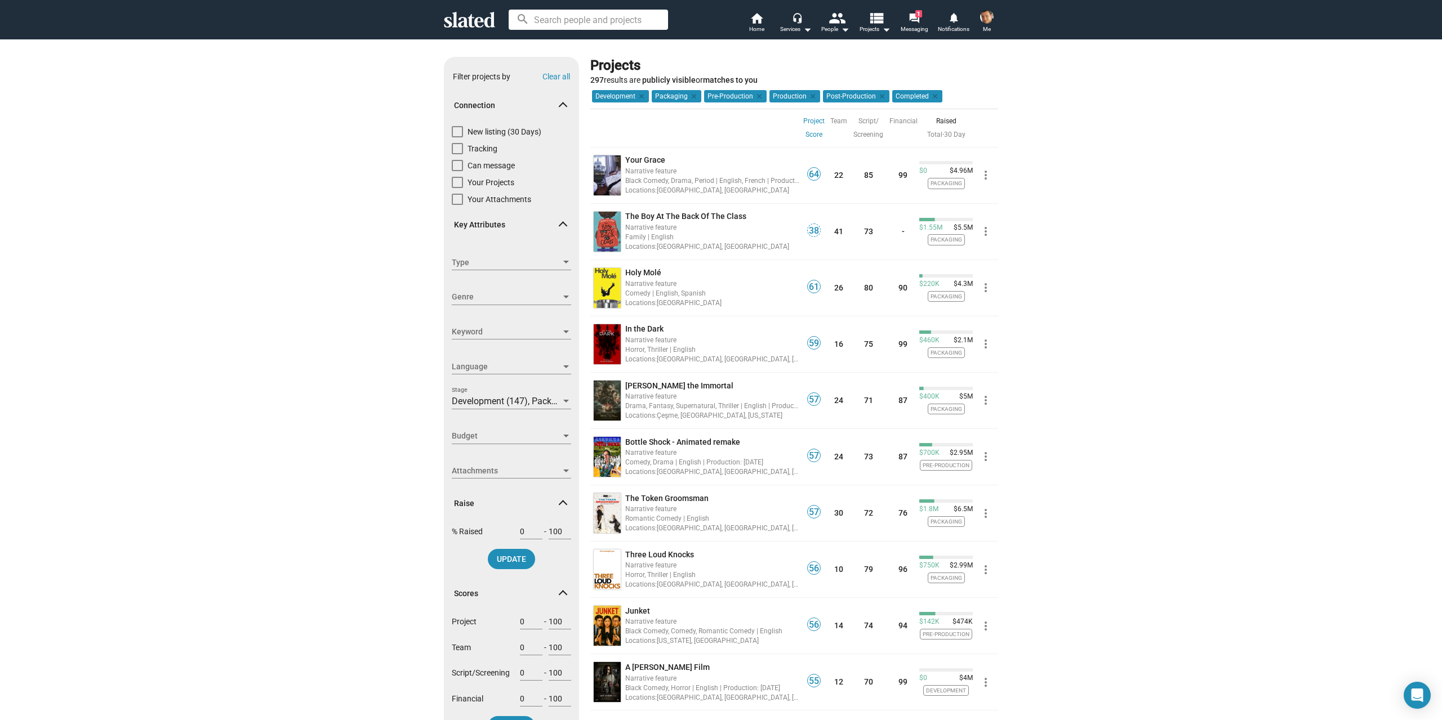
click at [453, 297] on span "Genre" at bounding box center [506, 297] width 109 height 12
click at [363, 297] on div at bounding box center [721, 360] width 1442 height 720
click at [454, 364] on span "Language" at bounding box center [506, 367] width 109 height 12
click at [439, 393] on mat-pseudo-checkbox at bounding box center [438, 392] width 9 height 9
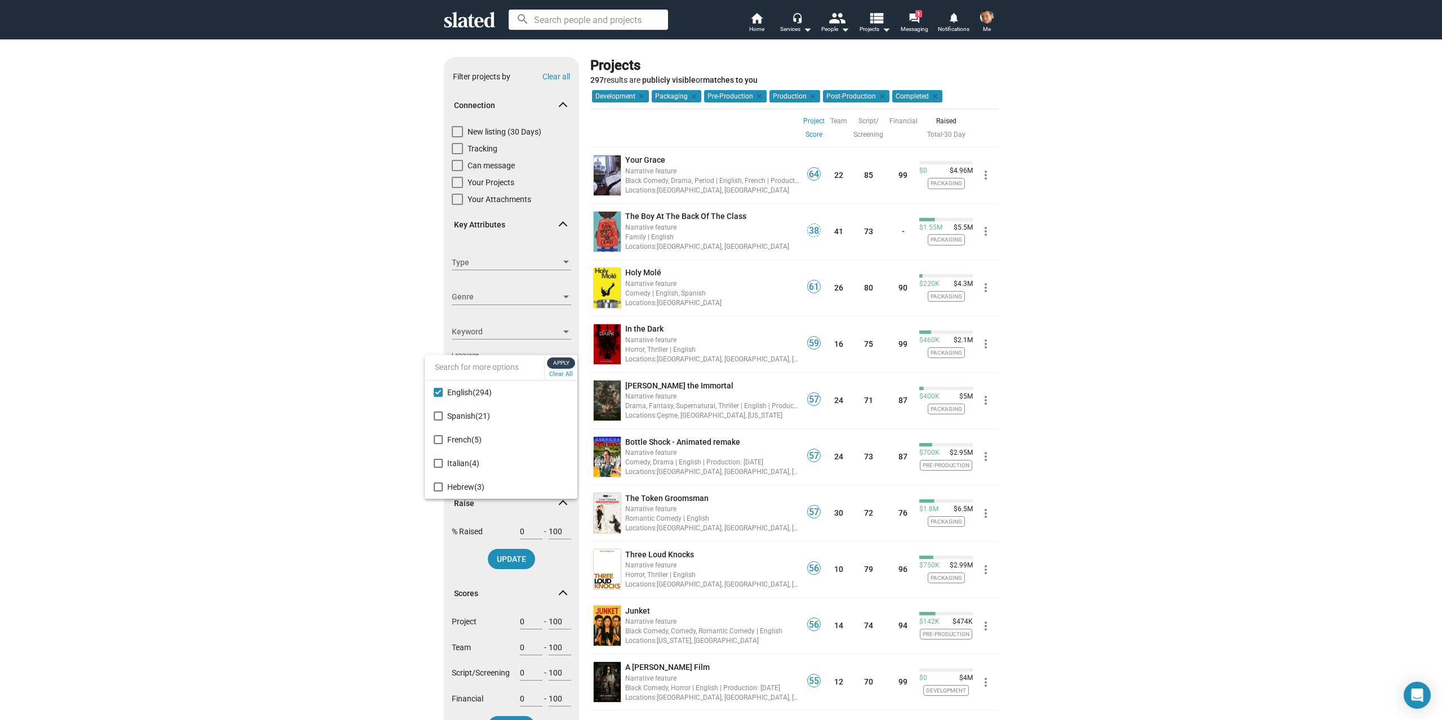
click at [560, 363] on span "Apply" at bounding box center [561, 363] width 20 height 11
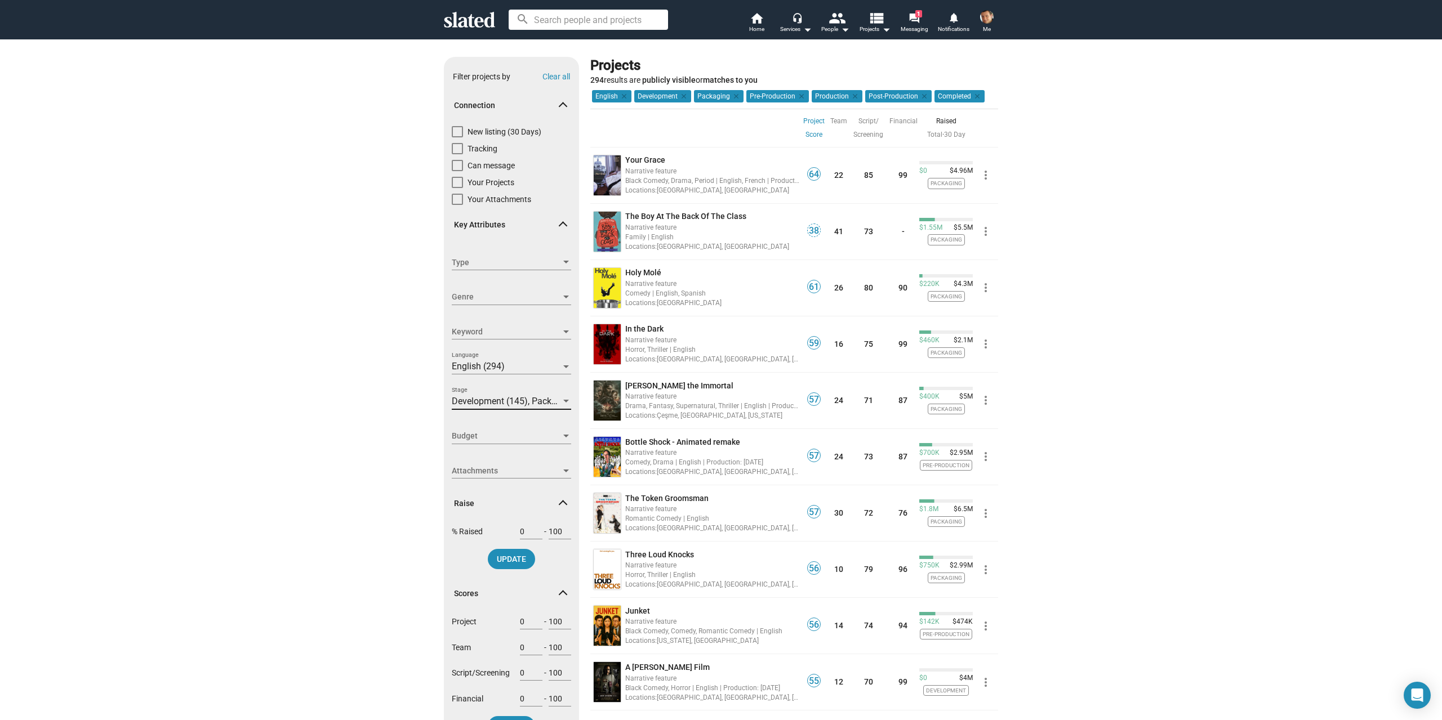
click at [487, 401] on span "Development (145), Packaging (113), Pre-Production (12), Production (14), Post-…" at bounding box center [669, 401] width 434 height 11
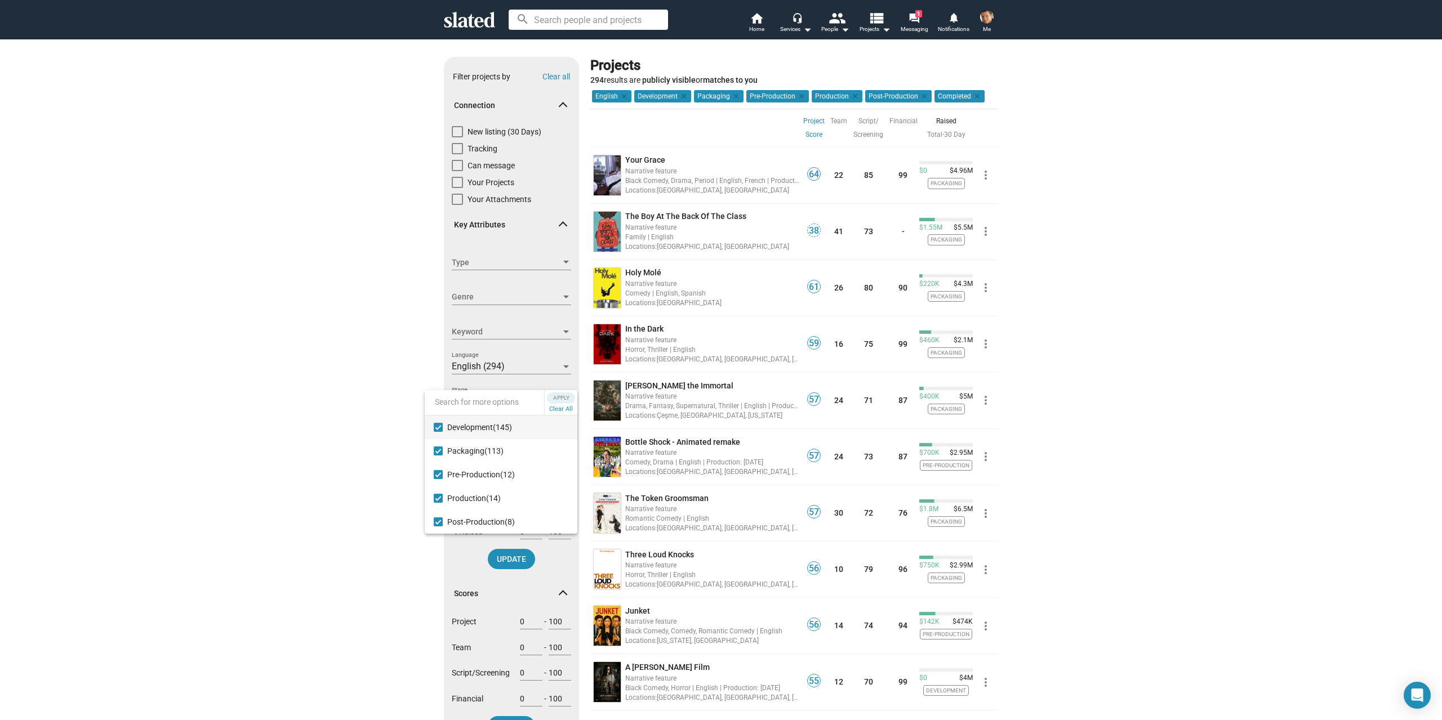
click at [394, 431] on div at bounding box center [721, 360] width 1442 height 720
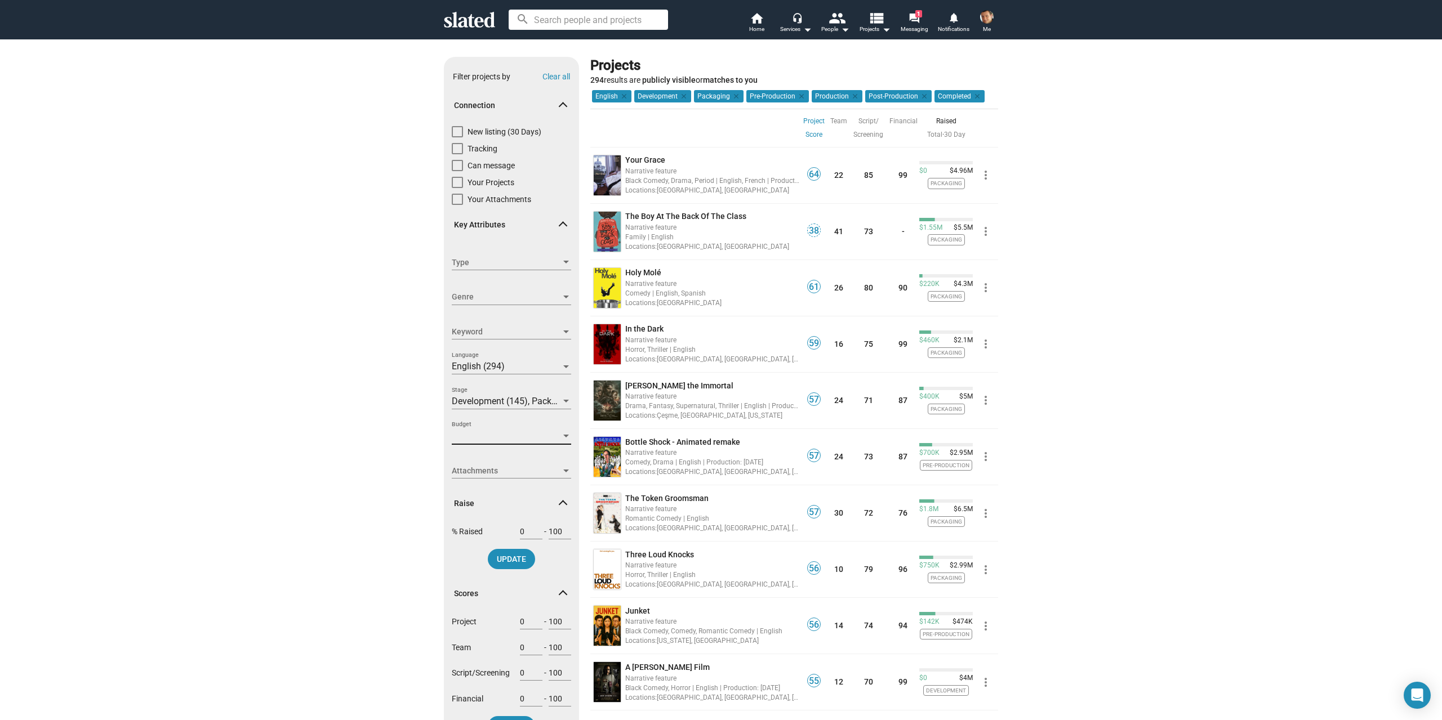
click at [488, 439] on span "Budget" at bounding box center [506, 436] width 109 height 12
click at [444, 470] on mat-option "$1M-2M (39)" at bounding box center [501, 469] width 153 height 24
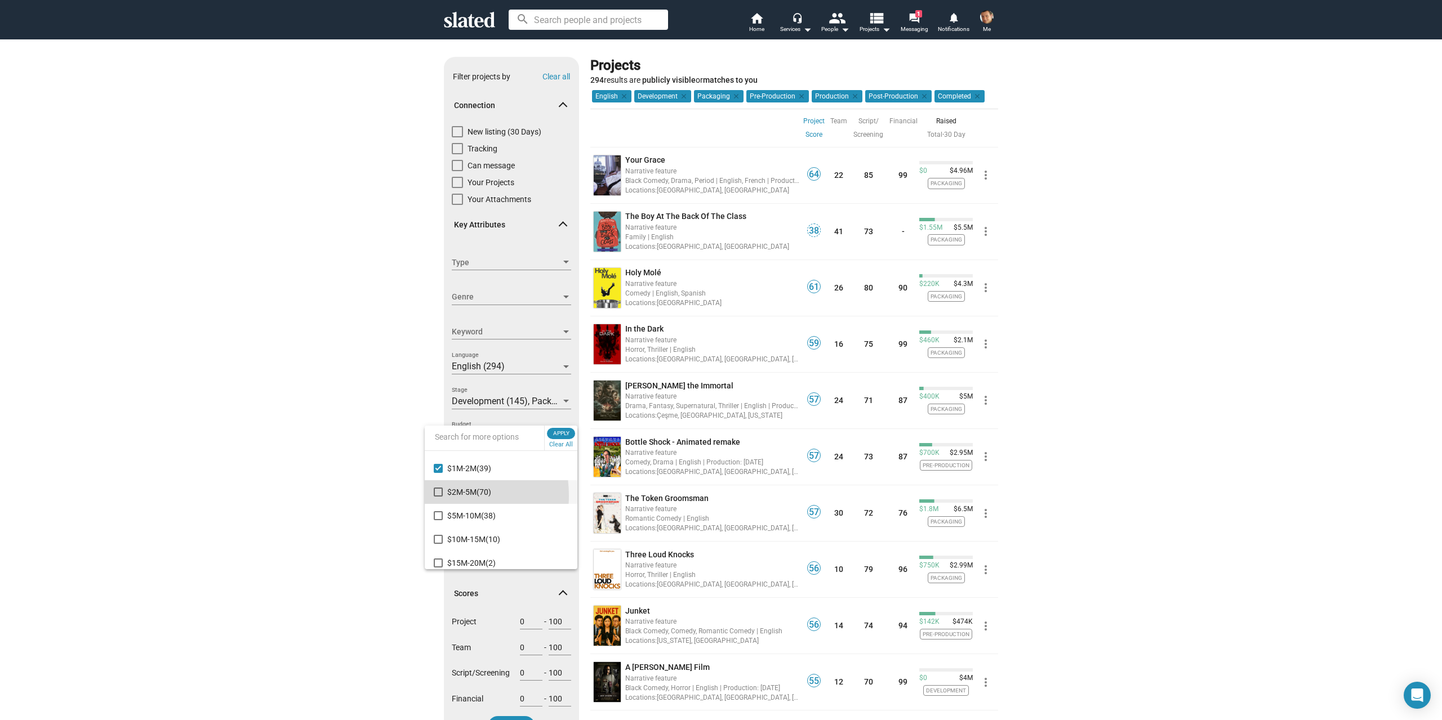
click at [442, 496] on mat-pseudo-checkbox at bounding box center [438, 492] width 9 height 9
click at [438, 514] on mat-pseudo-checkbox at bounding box center [438, 515] width 9 height 9
click at [437, 537] on mat-pseudo-checkbox at bounding box center [438, 539] width 9 height 9
click at [443, 558] on mat-option "$15M-20M (2)" at bounding box center [501, 563] width 153 height 24
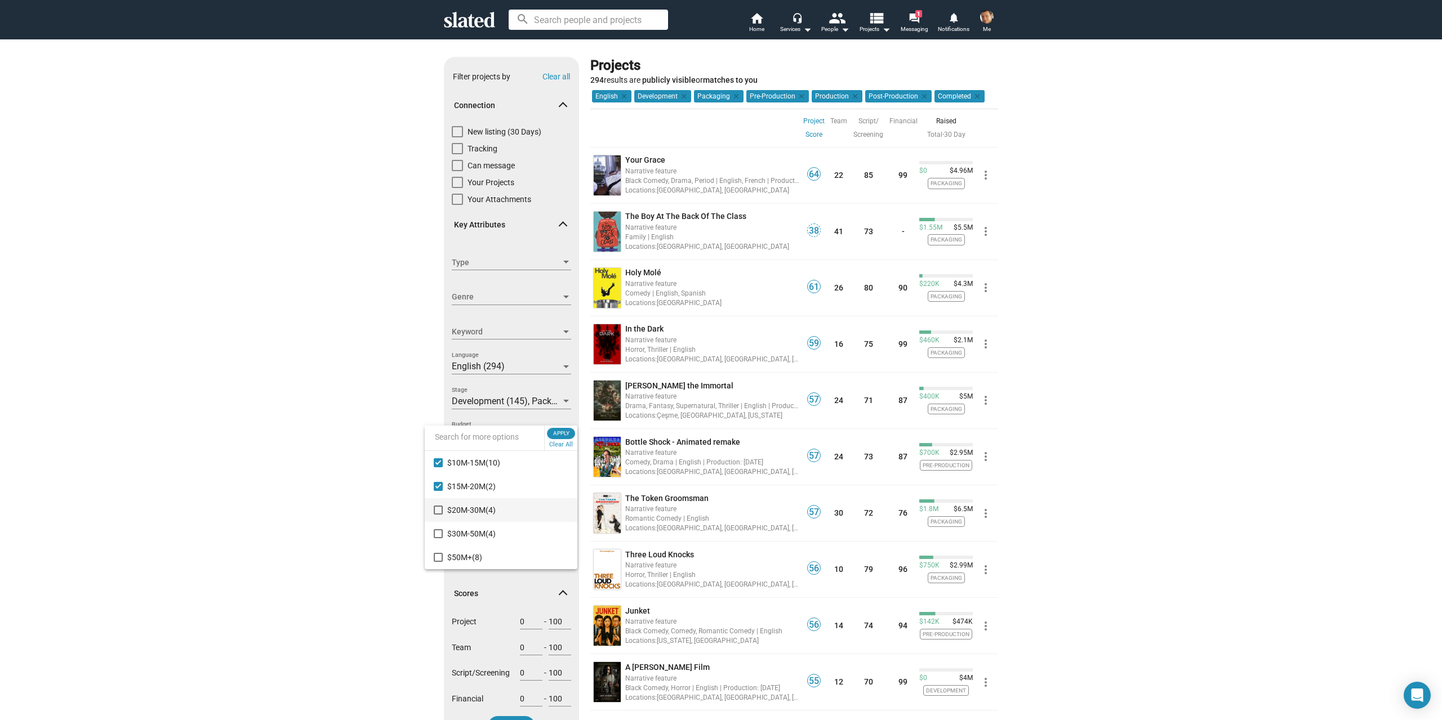
click at [438, 514] on mat-pseudo-checkbox at bounding box center [438, 510] width 9 height 9
click at [442, 532] on mat-option "$30M-50M (4)" at bounding box center [501, 534] width 153 height 24
click at [439, 557] on mat-pseudo-checkbox at bounding box center [438, 557] width 9 height 9
click at [563, 432] on span "Apply" at bounding box center [561, 433] width 20 height 11
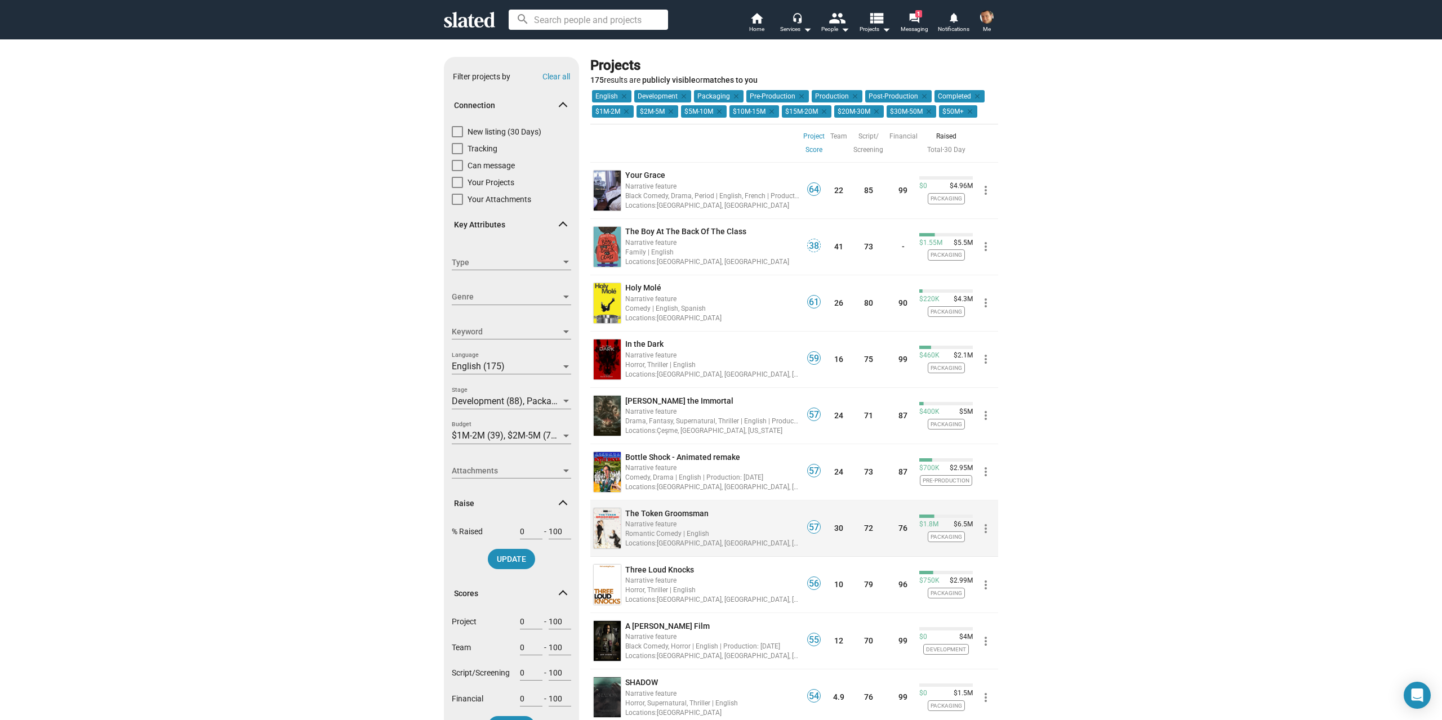
click at [745, 525] on div "Narrative feature" at bounding box center [712, 524] width 174 height 11
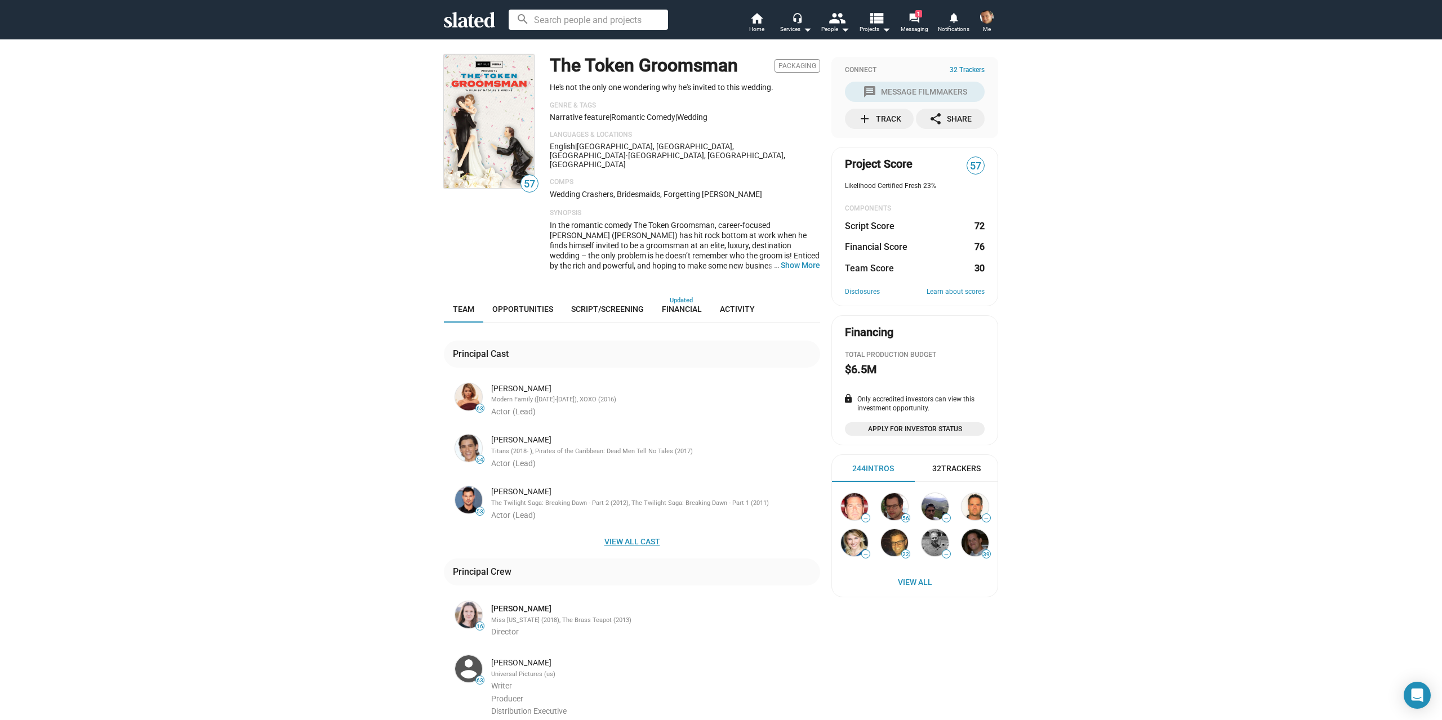
click at [638, 532] on span "View all cast" at bounding box center [632, 542] width 358 height 20
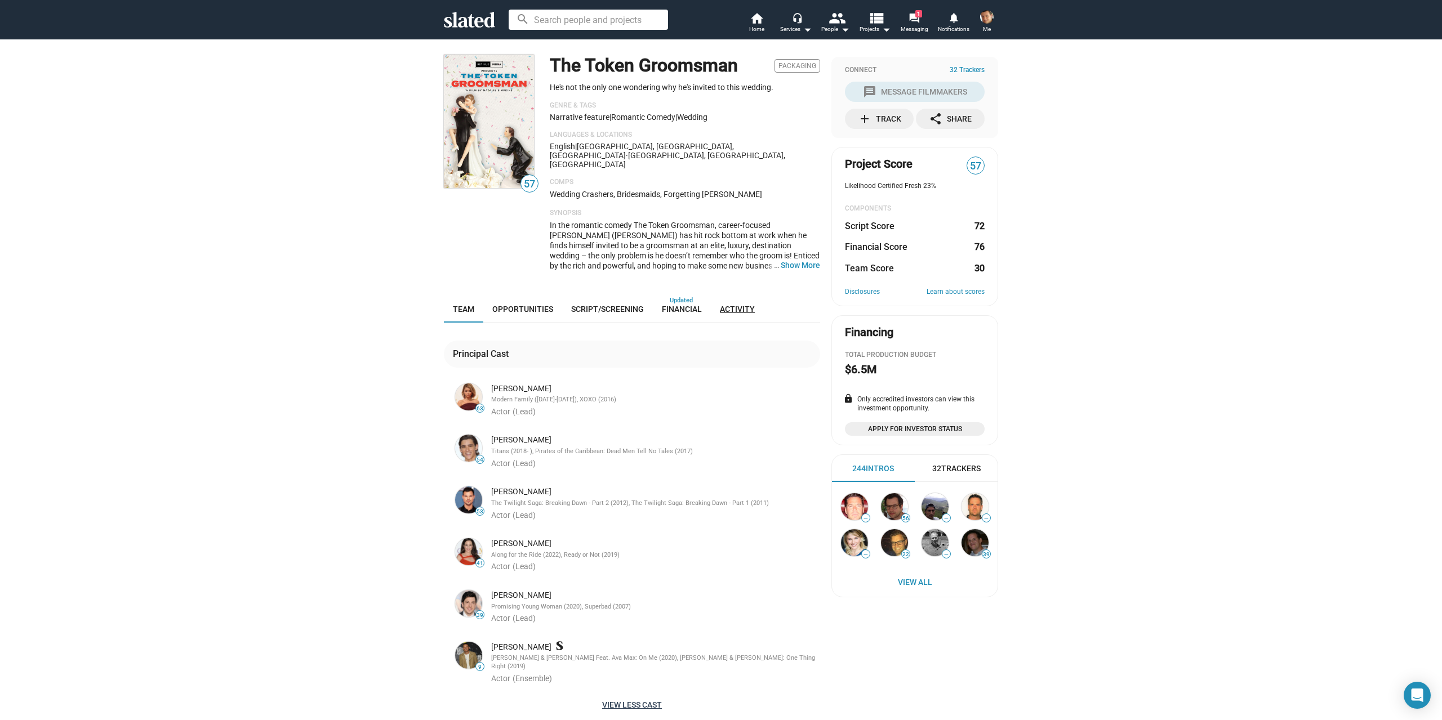
click at [743, 305] on span "Activity" at bounding box center [737, 309] width 35 height 9
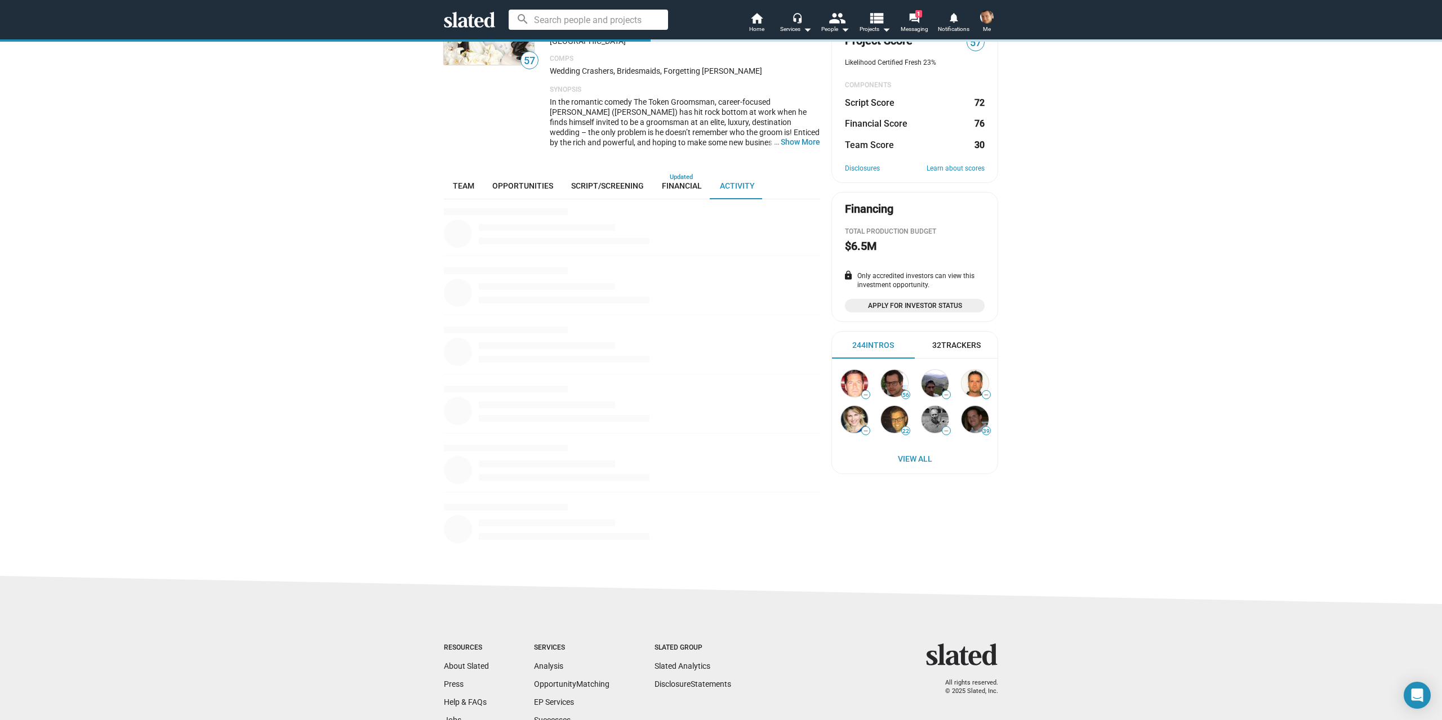
scroll to position [197, 0]
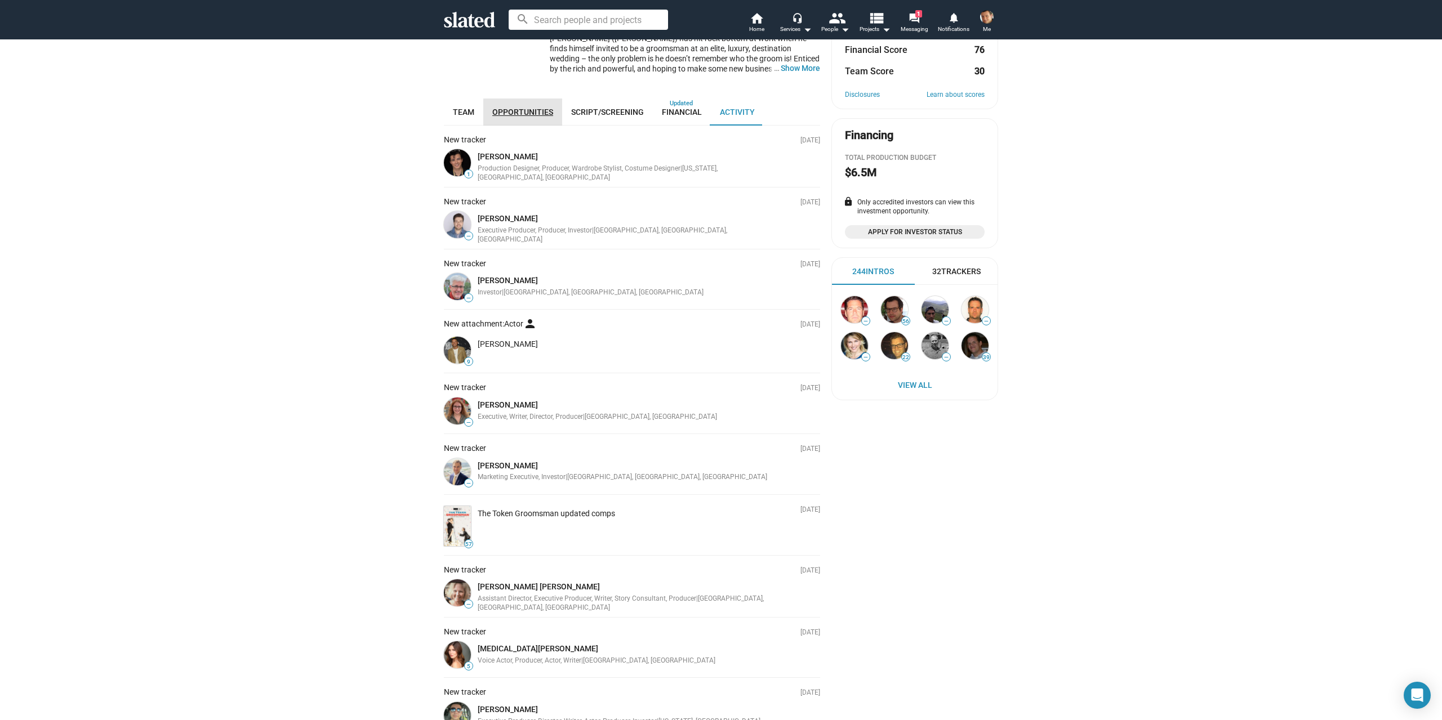
click at [520, 108] on span "Opportunities" at bounding box center [522, 112] width 61 height 9
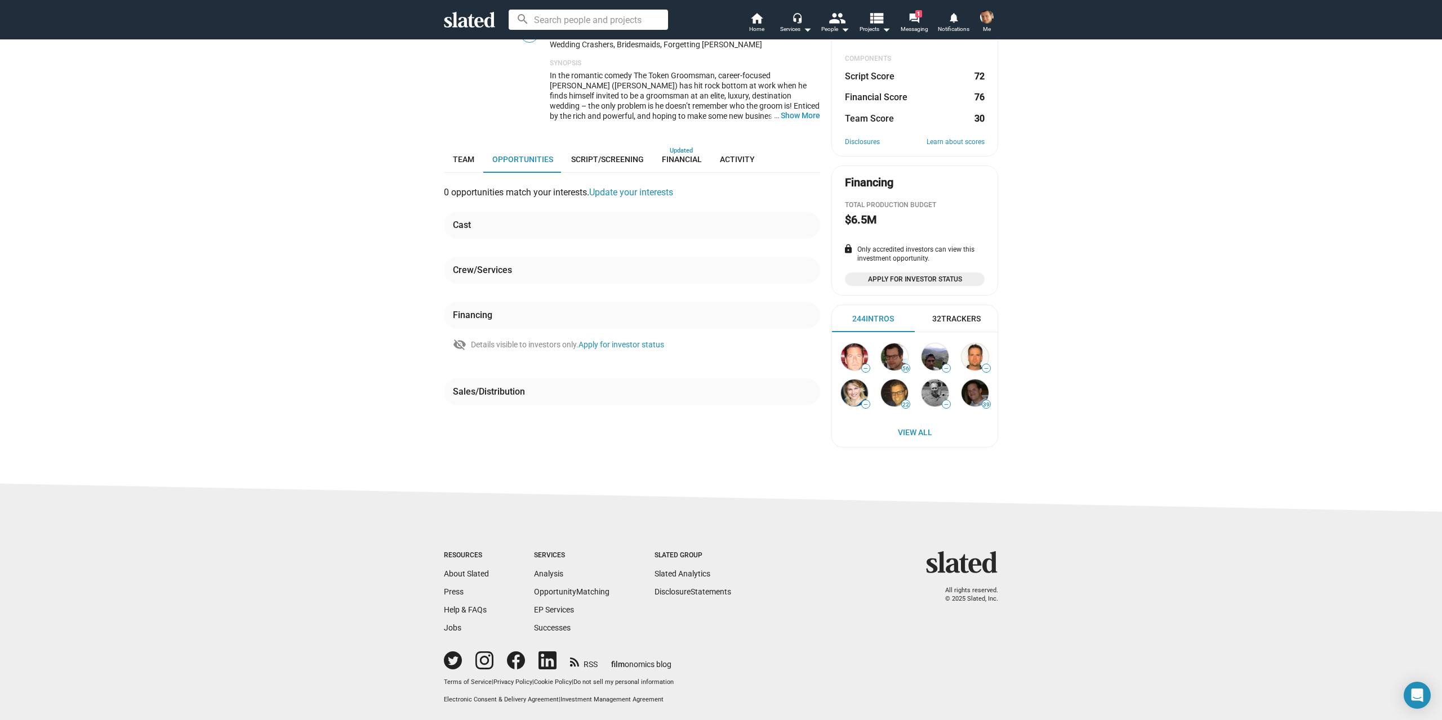
scroll to position [150, 0]
click at [653, 187] on link "Update your interests" at bounding box center [631, 192] width 84 height 11
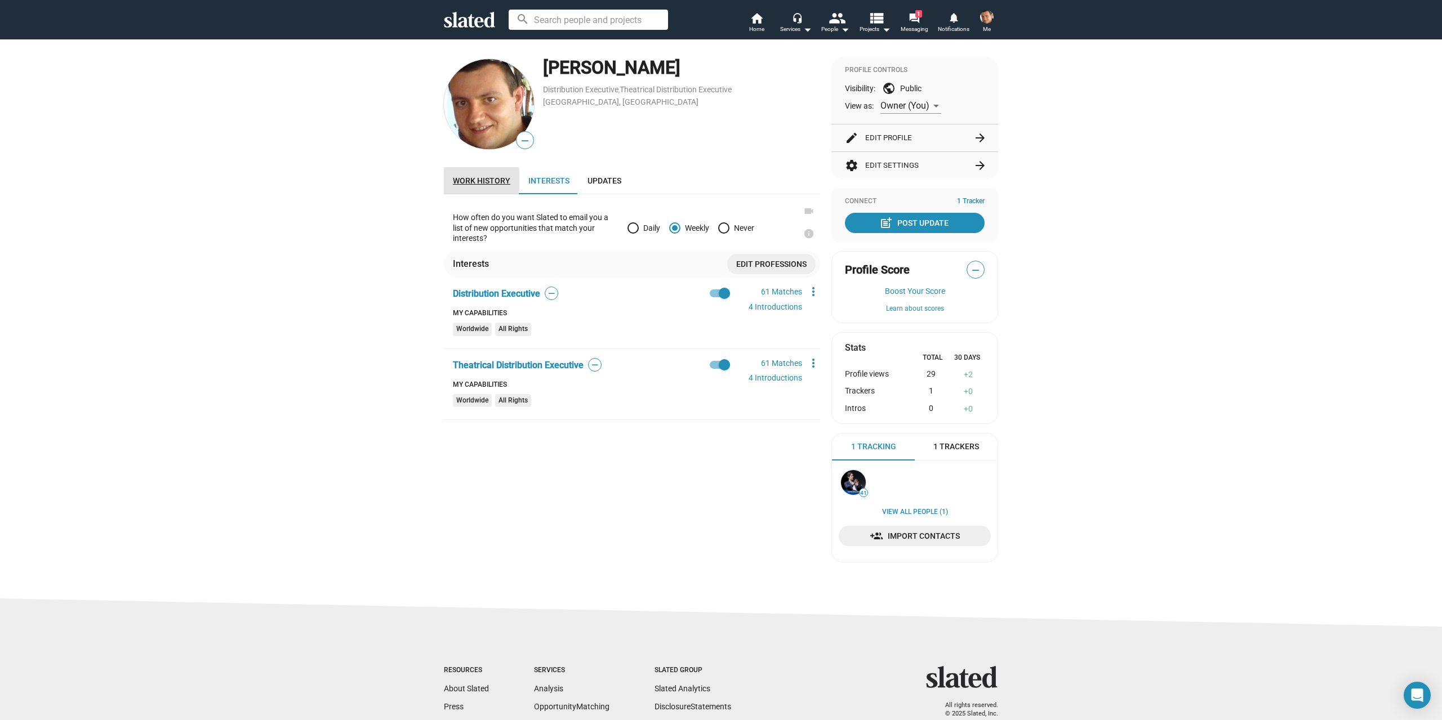
click at [467, 180] on span "Work history" at bounding box center [481, 180] width 57 height 9
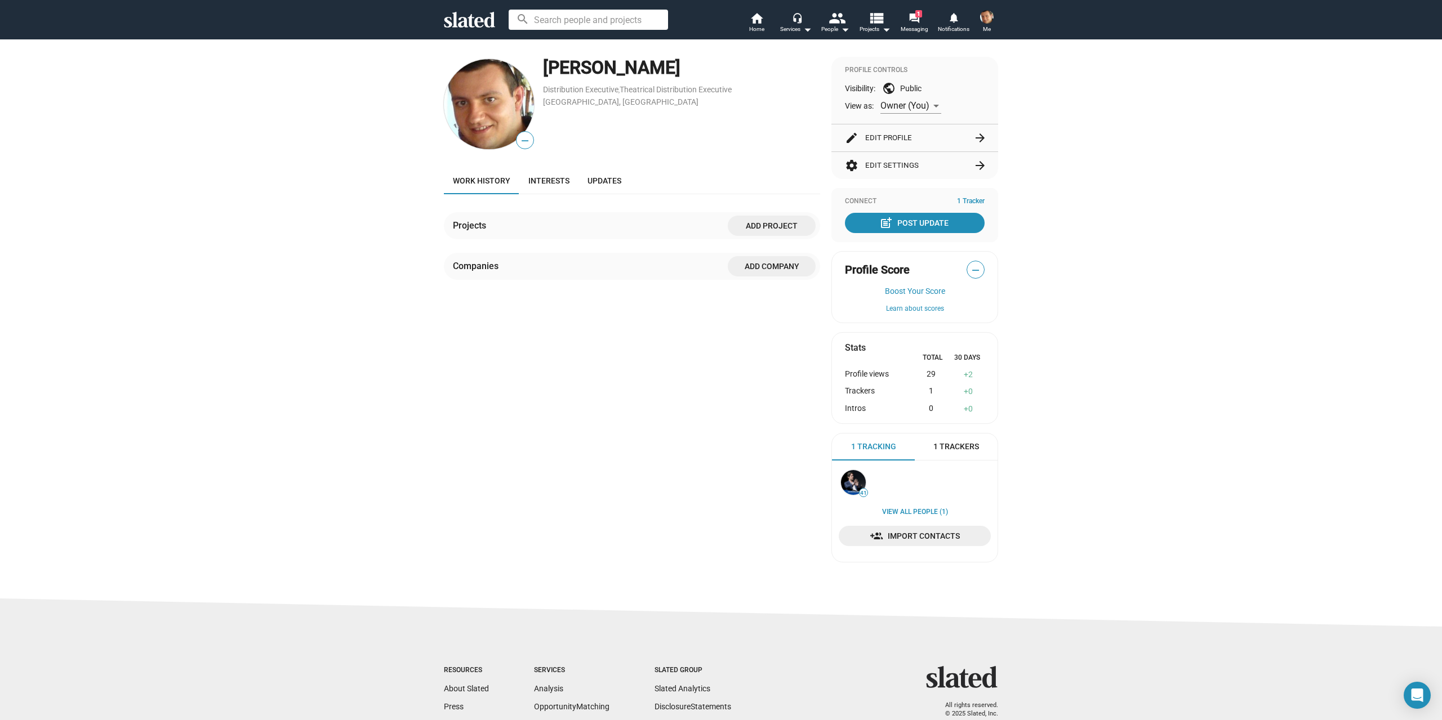
click at [772, 266] on span "Add Company" at bounding box center [772, 266] width 70 height 20
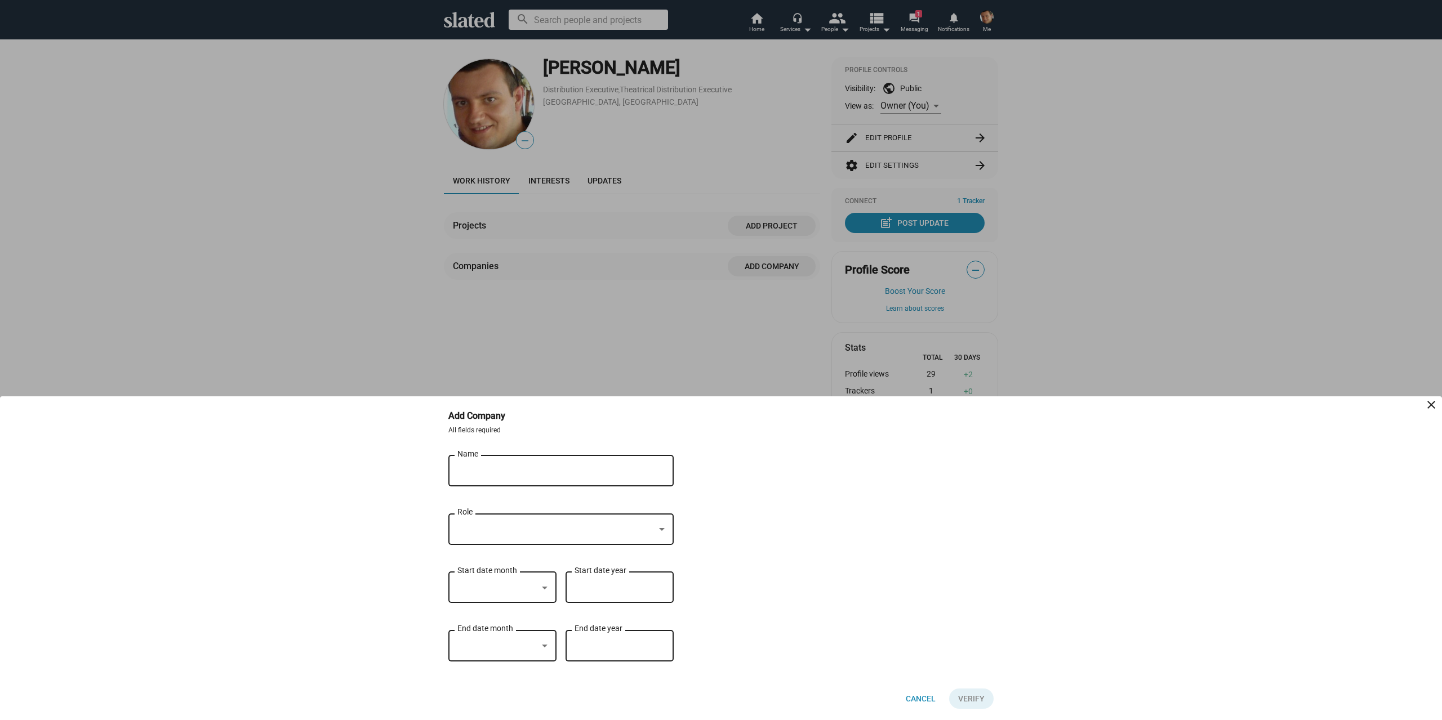
click at [569, 524] on div at bounding box center [555, 530] width 197 height 12
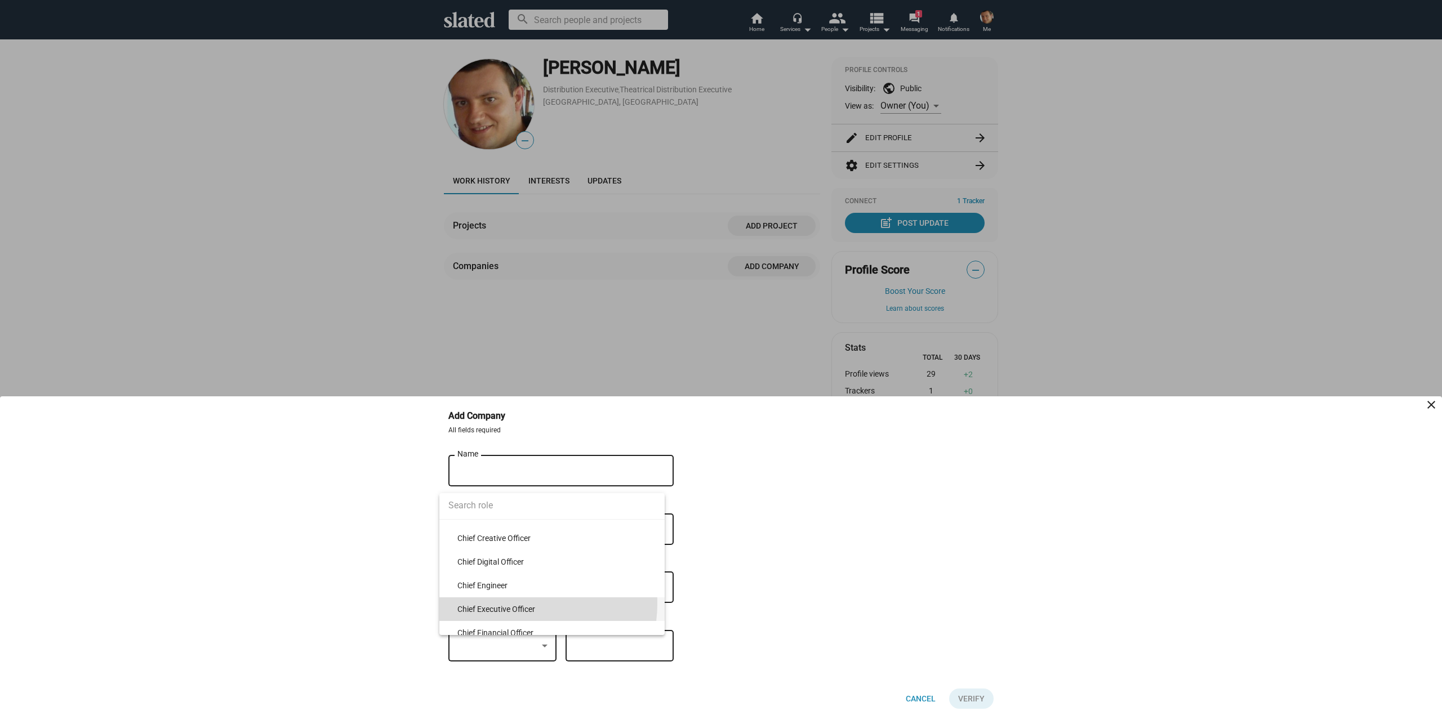
click at [519, 604] on span "Chief Executive Officer" at bounding box center [556, 610] width 198 height 24
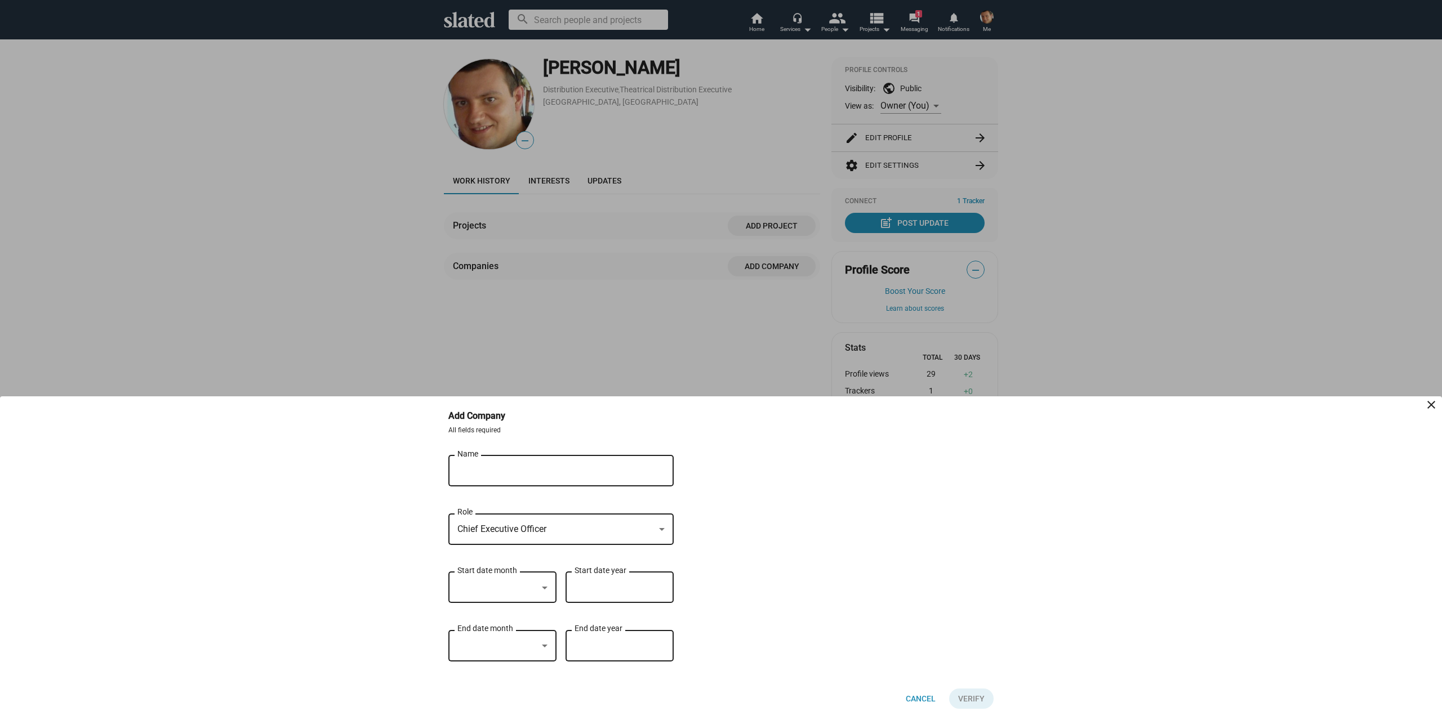
click at [502, 471] on input "Name" at bounding box center [552, 471] width 191 height 10
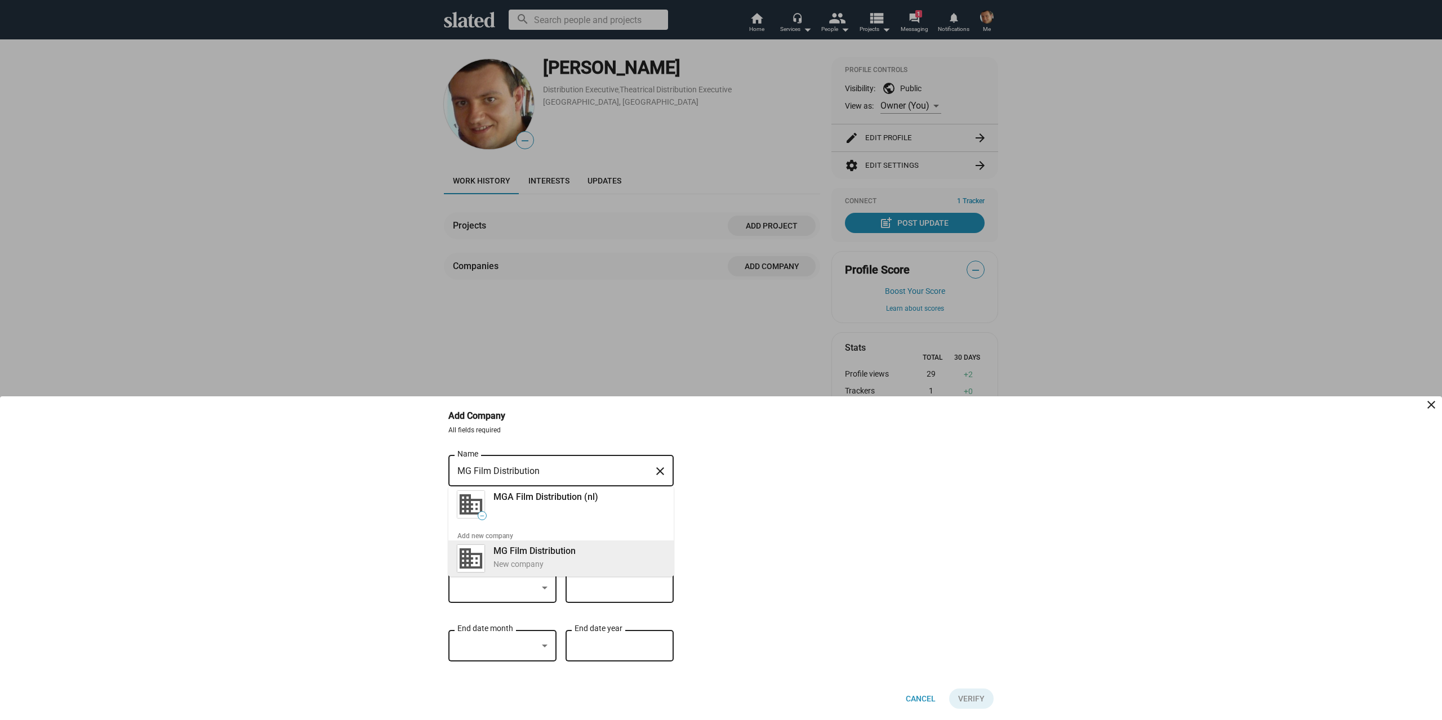
type input "MG Film Distribution"
click at [535, 560] on div "New company" at bounding box center [578, 564] width 171 height 11
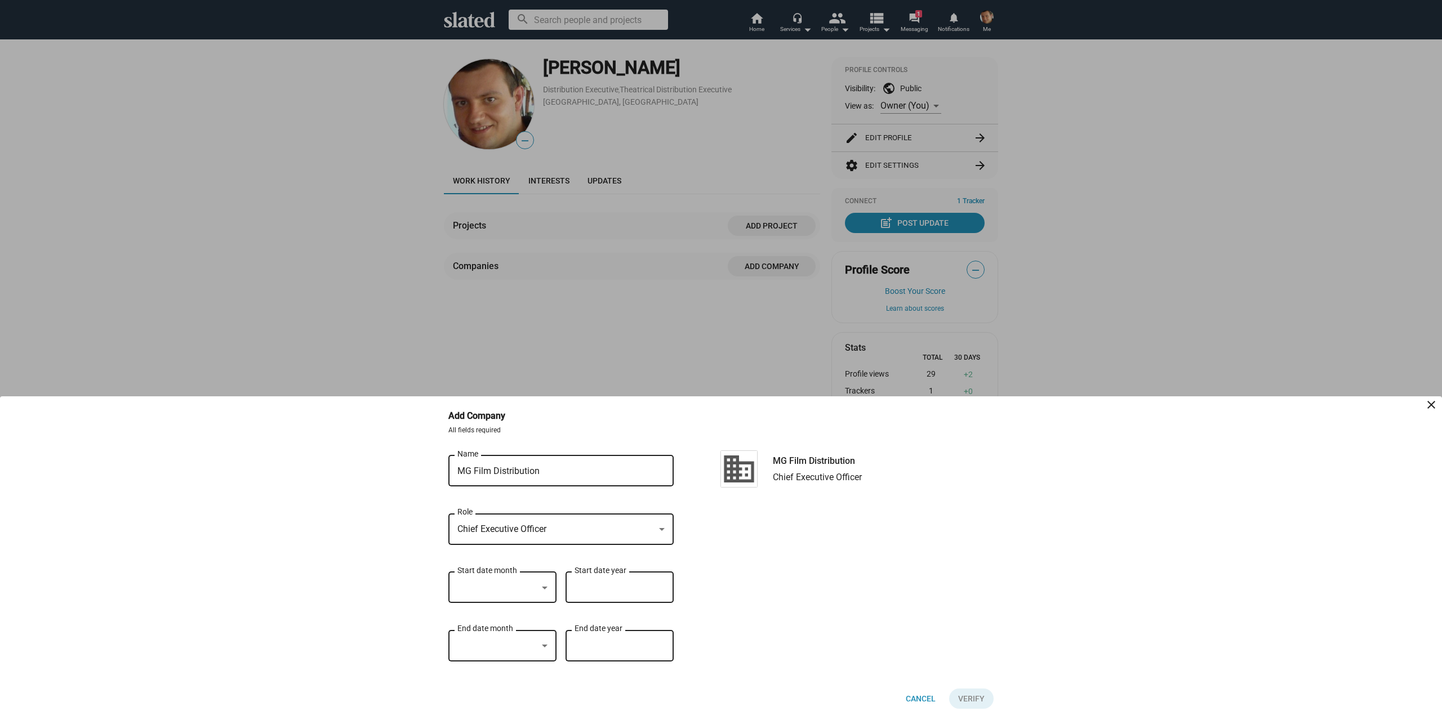
click at [1066, 522] on ng-component "Add Company close All fields required MG Film Distribution Name close Chief Exe…" at bounding box center [721, 559] width 1442 height 324
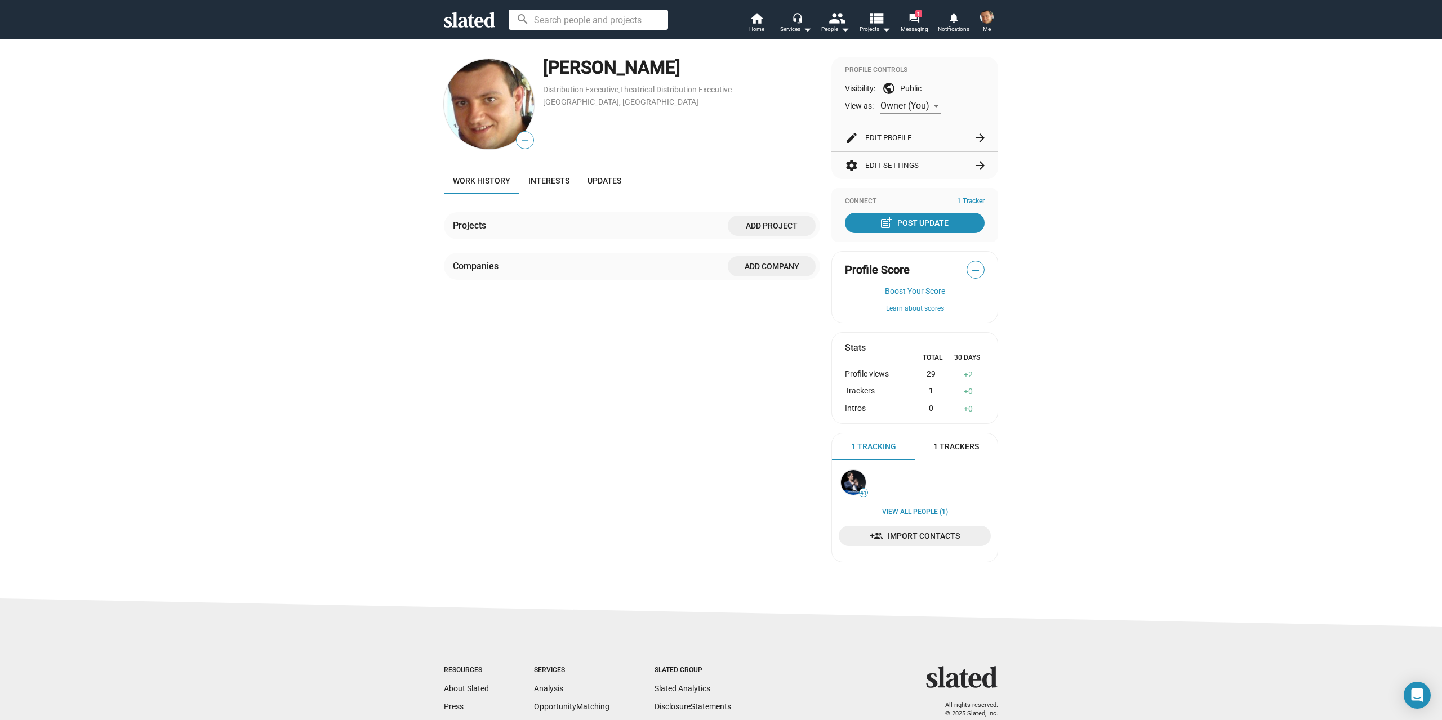
click at [987, 12] on img at bounding box center [987, 17] width 14 height 14
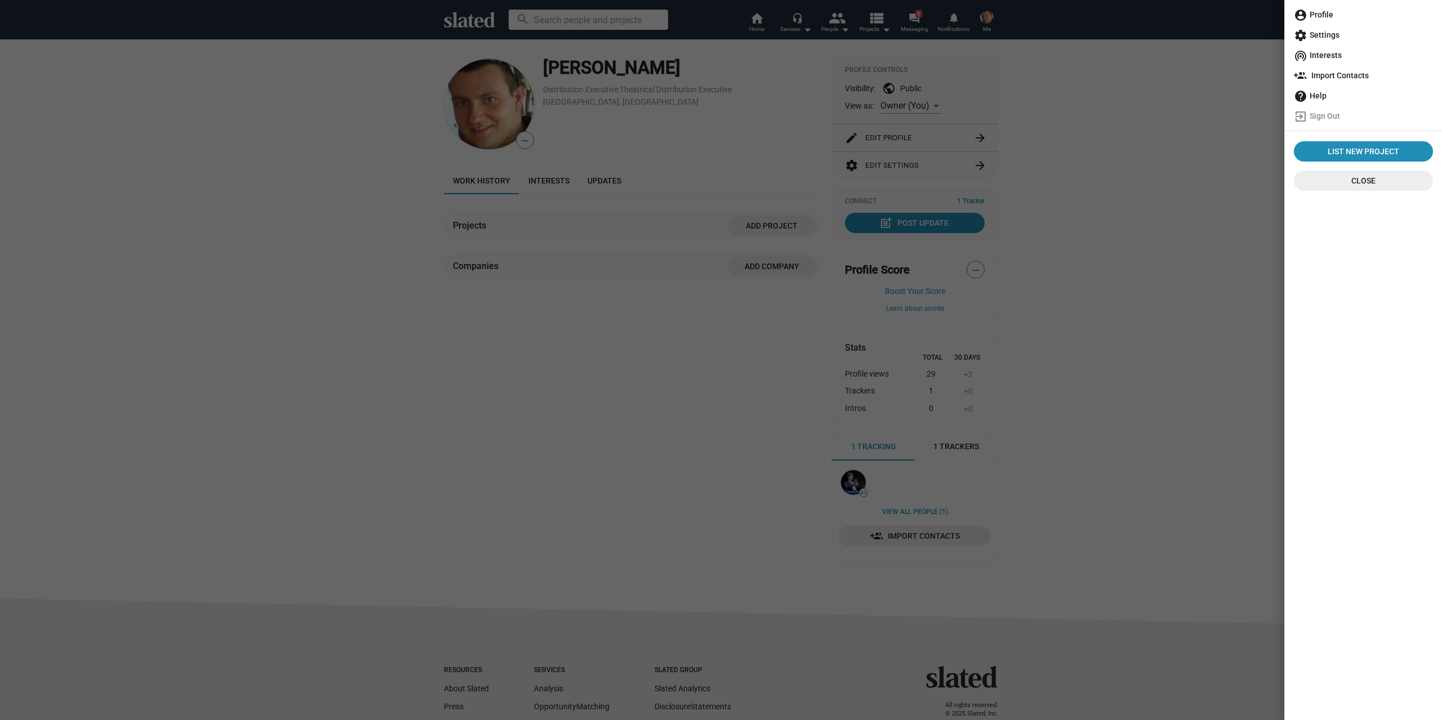
click at [1324, 10] on span "account_circle Profile" at bounding box center [1363, 15] width 139 height 20
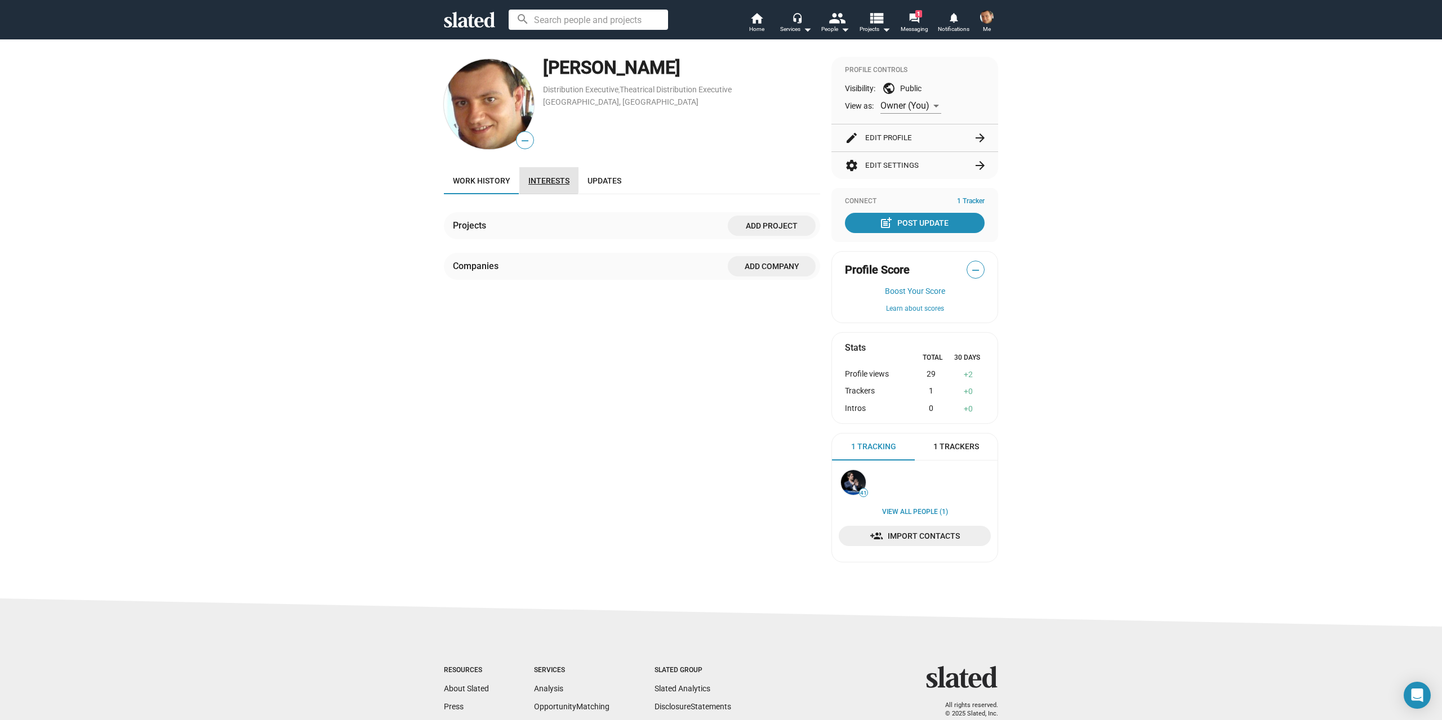
click at [535, 179] on span "Interests" at bounding box center [548, 180] width 41 height 9
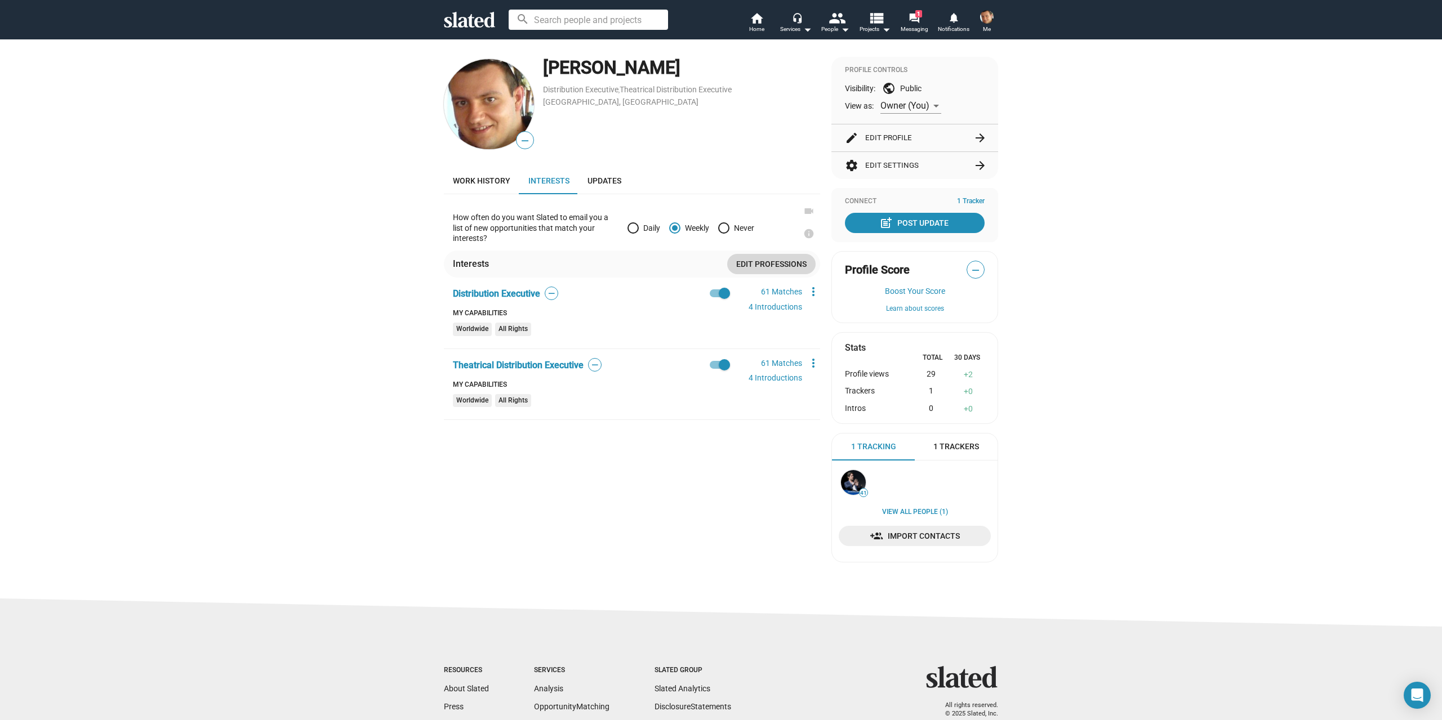
click at [749, 264] on span "Edit professions" at bounding box center [771, 264] width 70 height 20
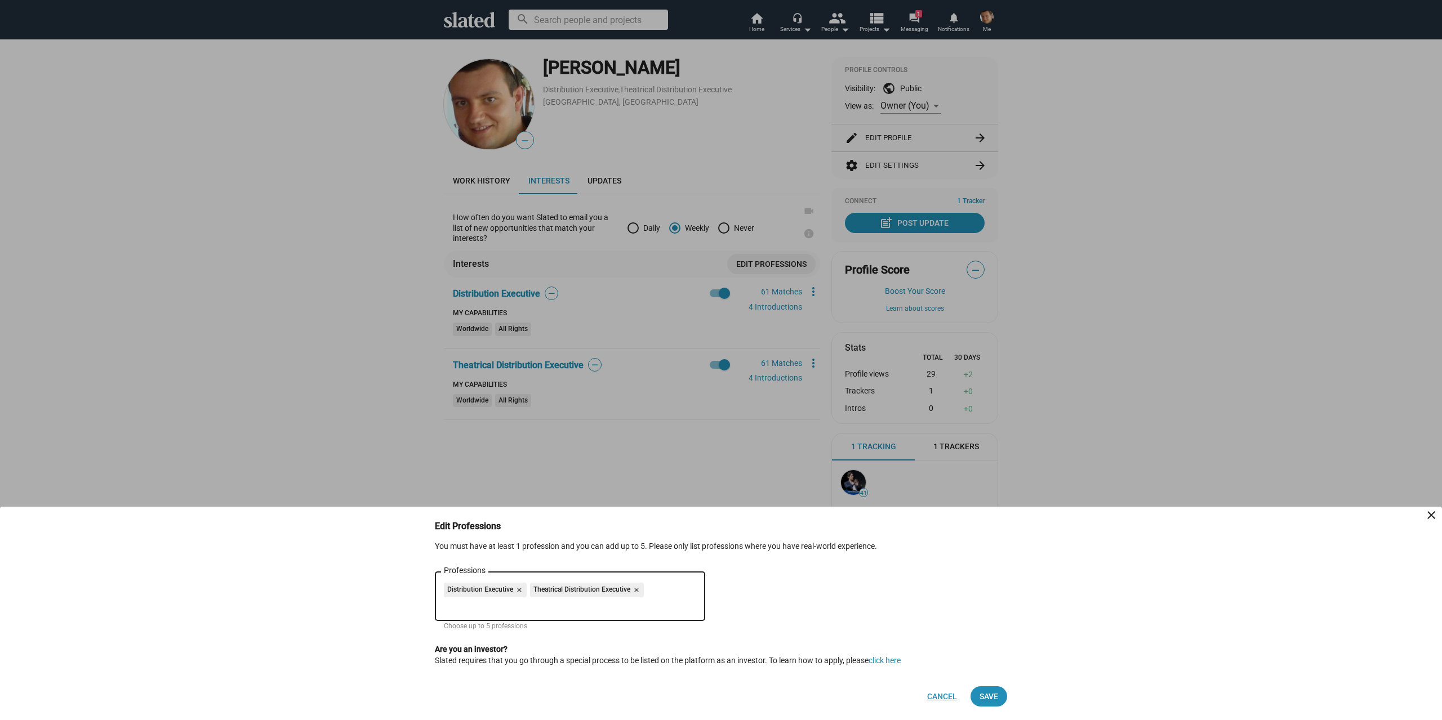
click at [945, 697] on span "Cancel" at bounding box center [942, 697] width 30 height 20
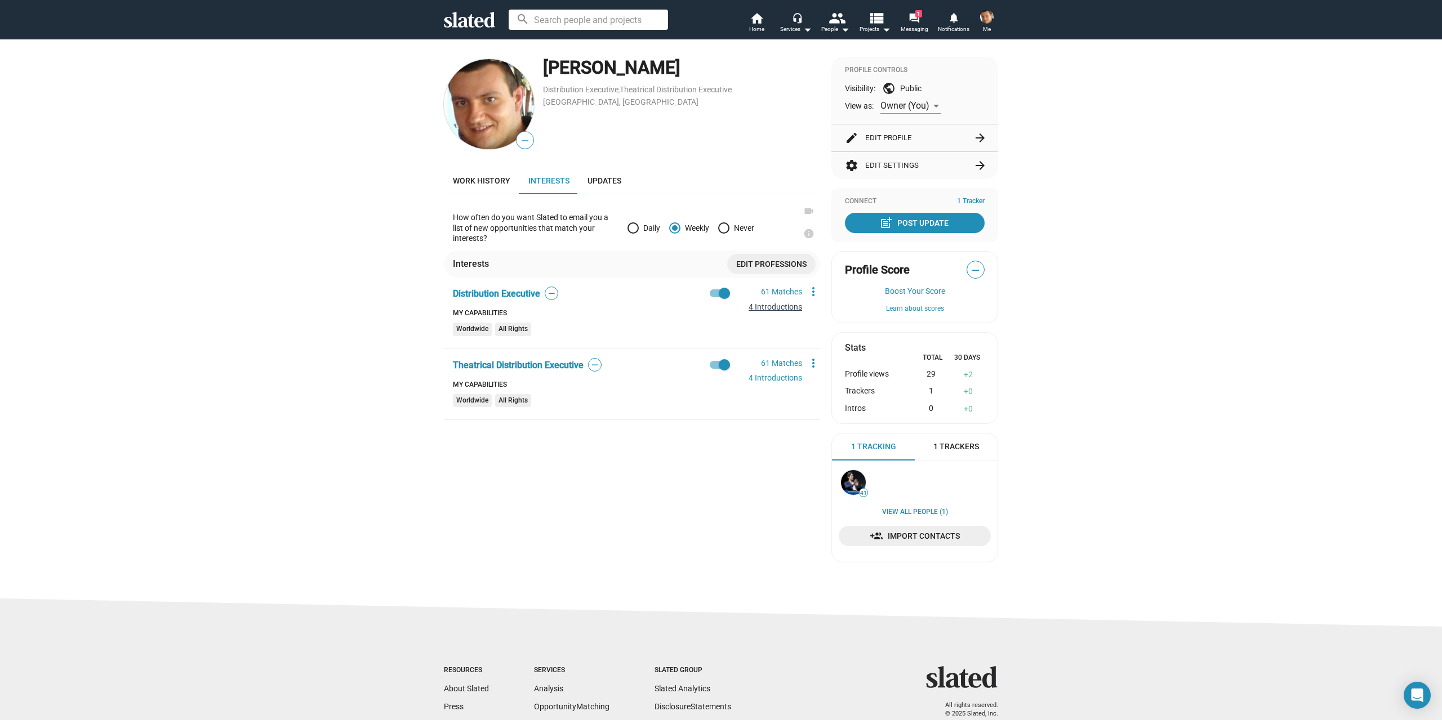
click at [784, 306] on link "4 Introductions" at bounding box center [776, 306] width 54 height 9
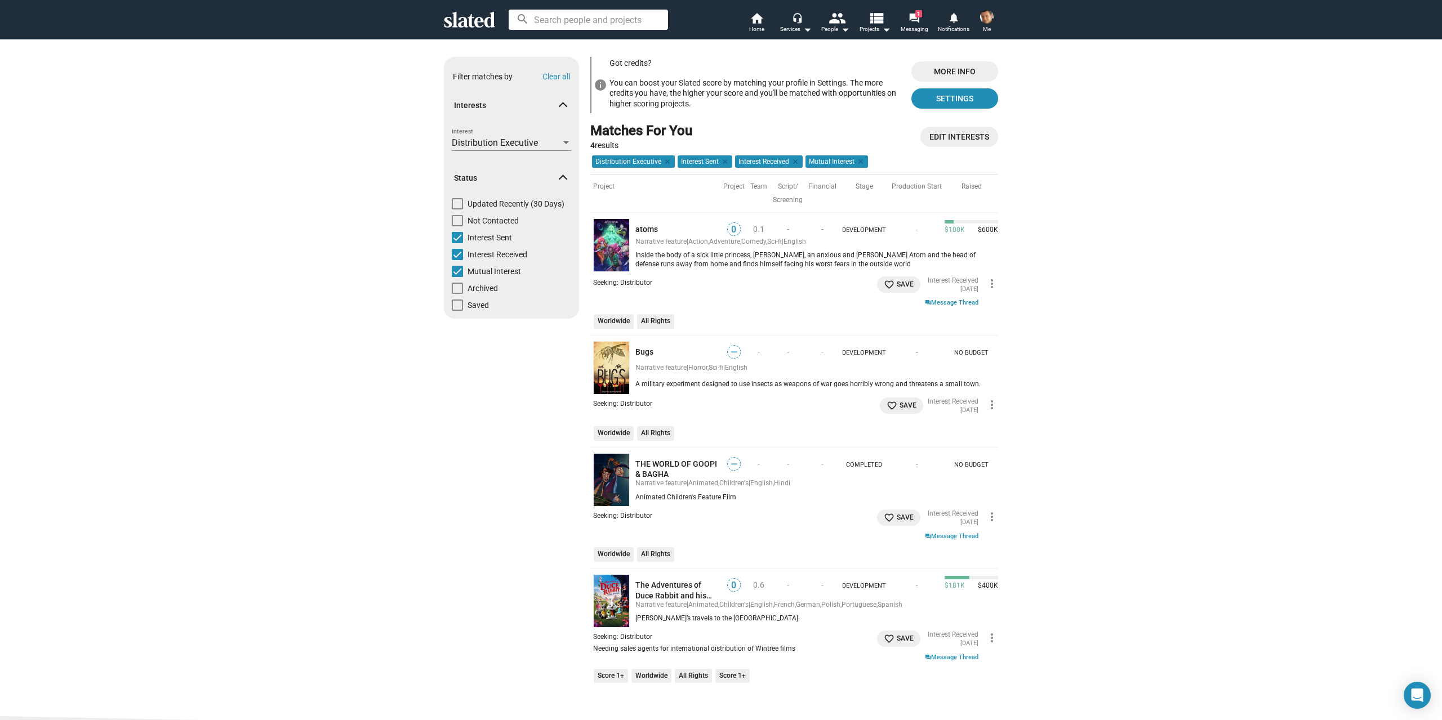
click at [481, 20] on icon at bounding box center [469, 20] width 51 height 16
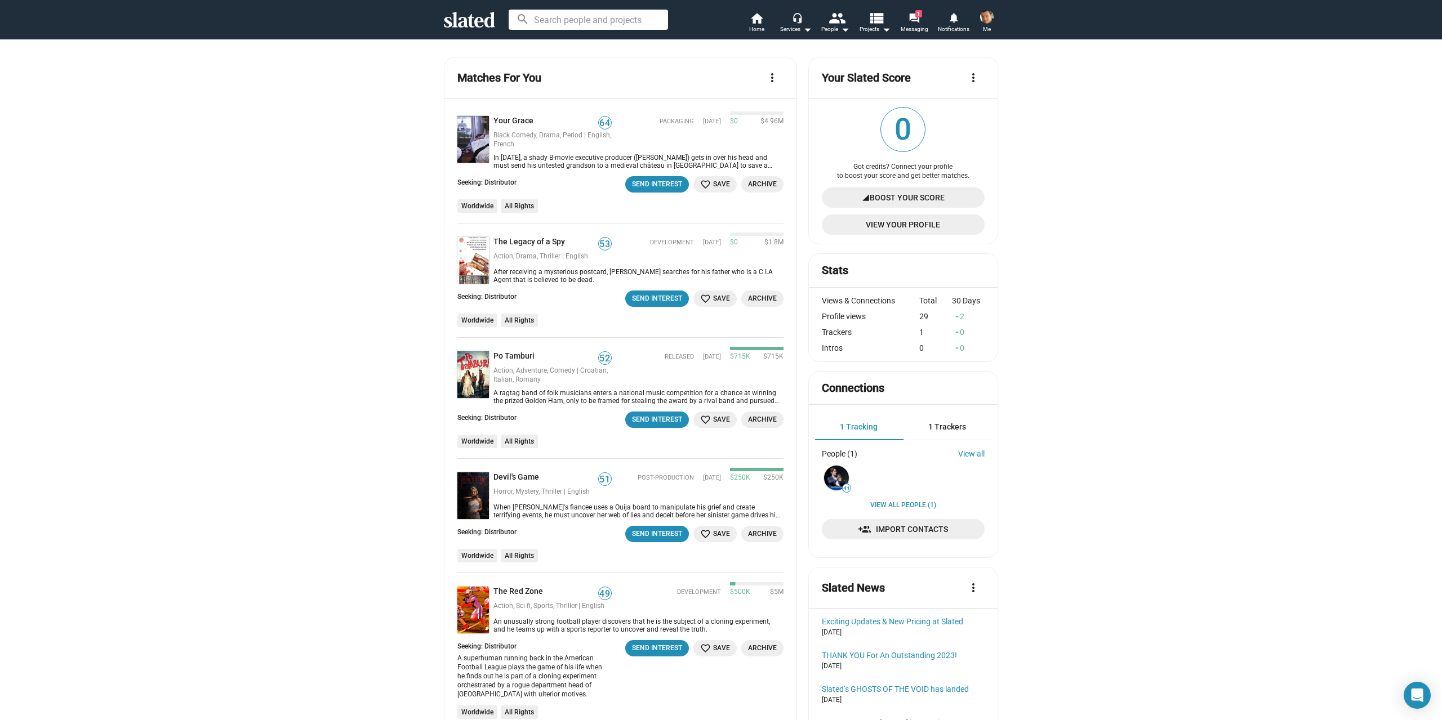
click at [920, 220] on span "View Your Profile" at bounding box center [903, 225] width 145 height 20
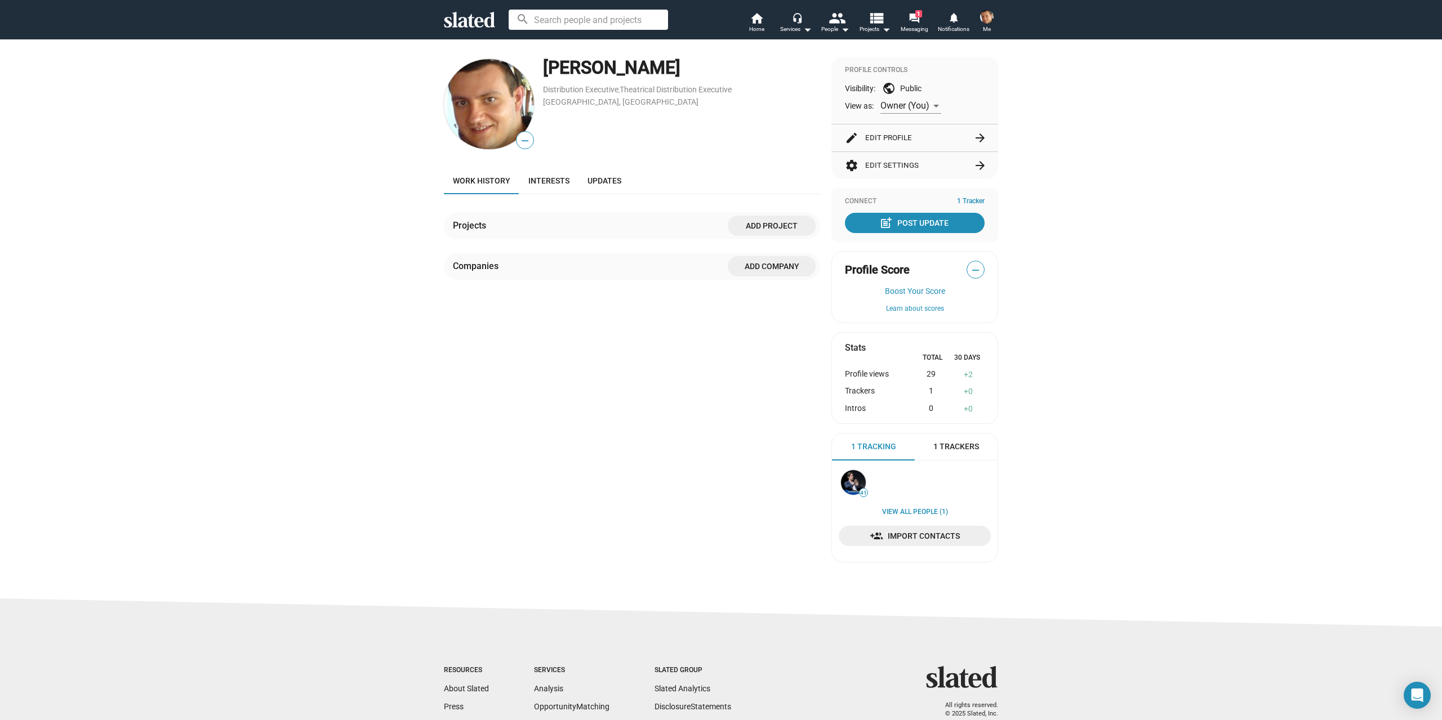
click at [940, 140] on button "edit Edit Profile arrow_forward" at bounding box center [915, 137] width 140 height 27
